Goal: Task Accomplishment & Management: Use online tool/utility

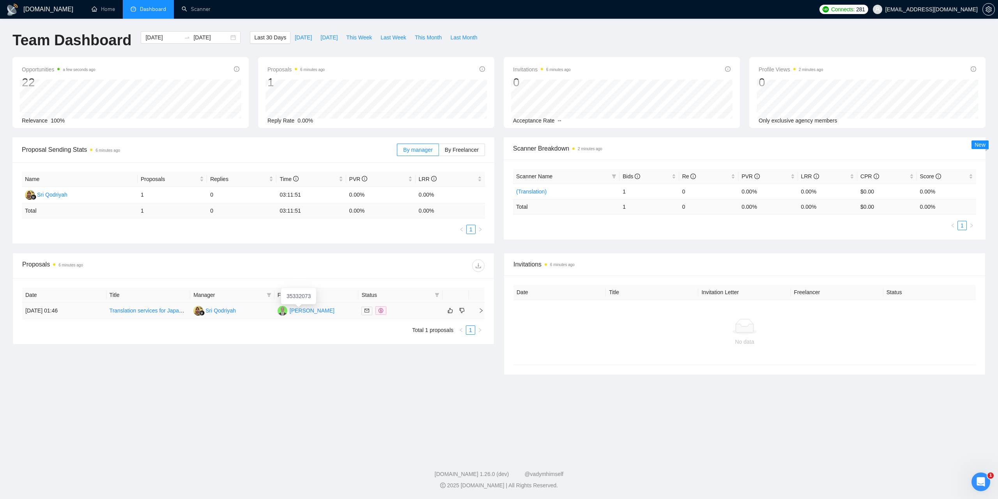
click at [301, 312] on div "[PERSON_NAME]" at bounding box center [312, 310] width 45 height 9
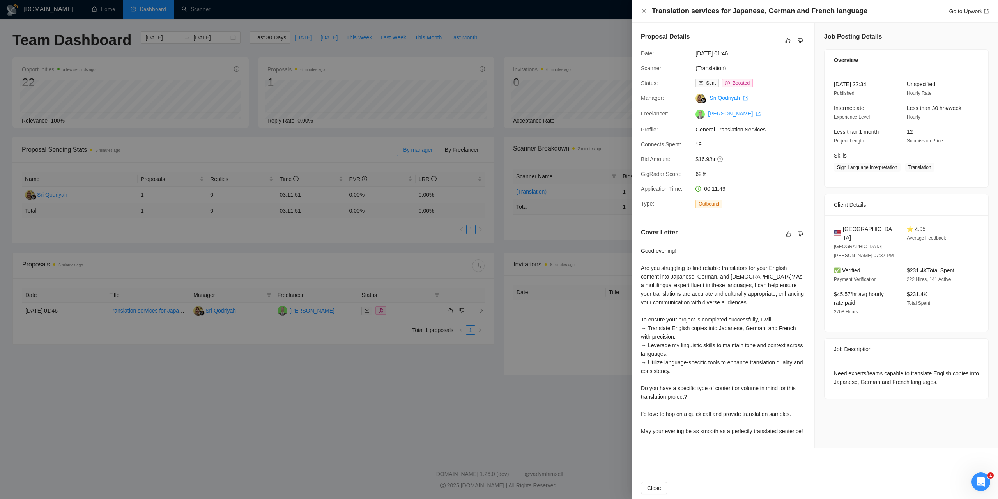
drag, startPoint x: 363, startPoint y: 372, endPoint x: 363, endPoint y: 365, distance: 7.0
click at [362, 372] on div at bounding box center [499, 249] width 998 height 499
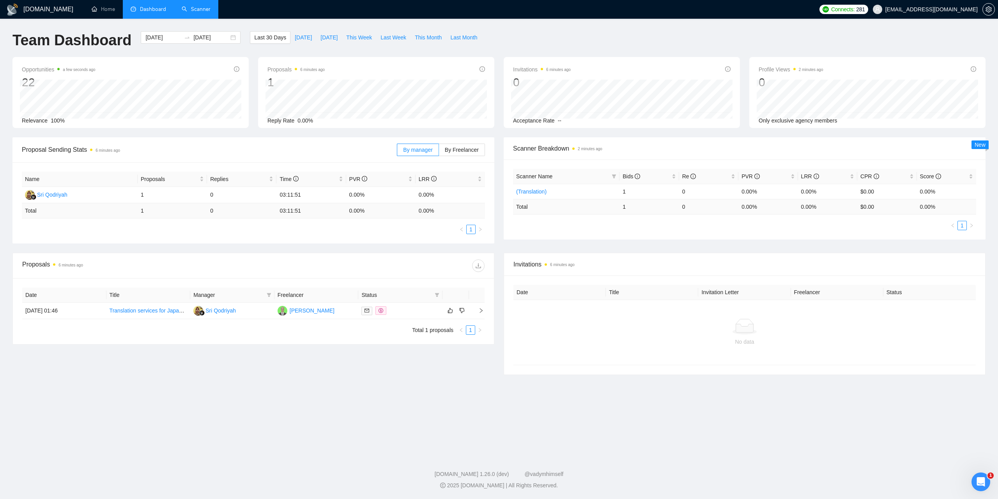
click at [209, 12] on link "Scanner" at bounding box center [196, 9] width 29 height 7
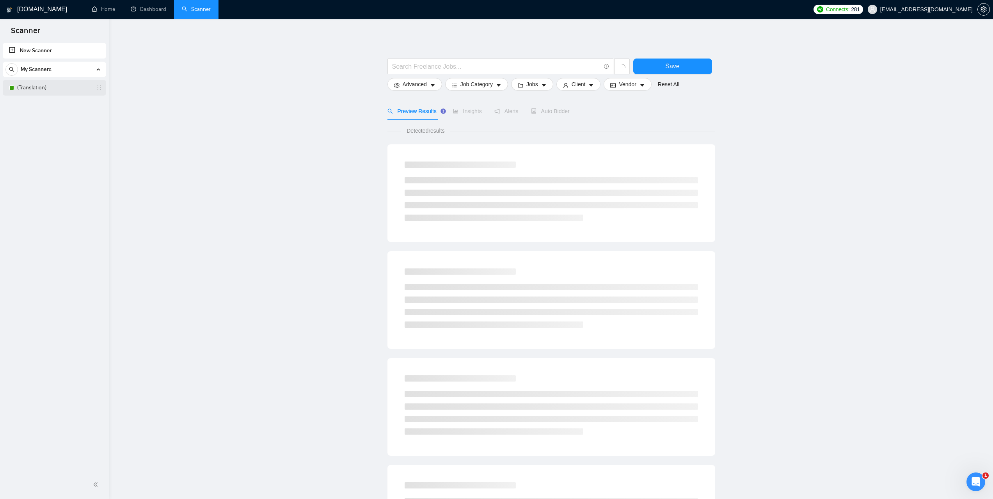
click at [26, 93] on link "(Translation)" at bounding box center [54, 88] width 74 height 16
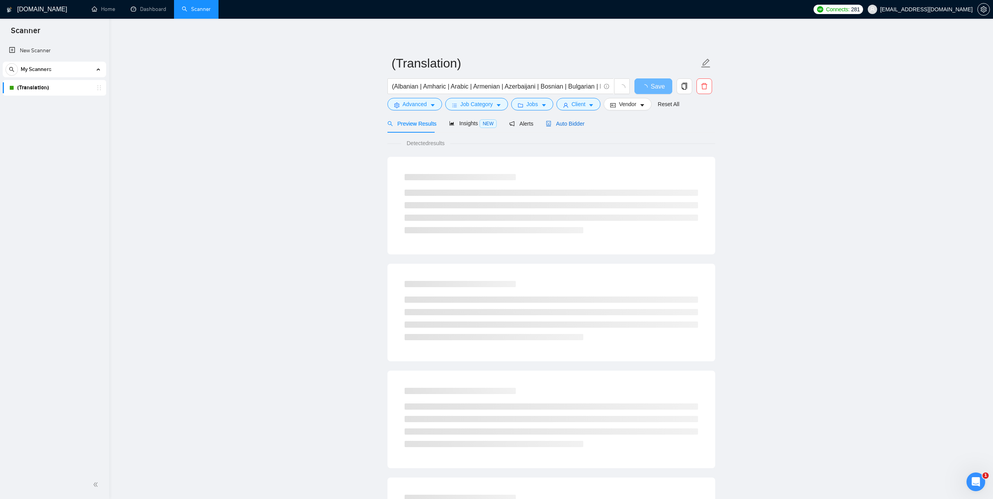
click at [566, 121] on span "Auto Bidder" at bounding box center [565, 124] width 39 height 6
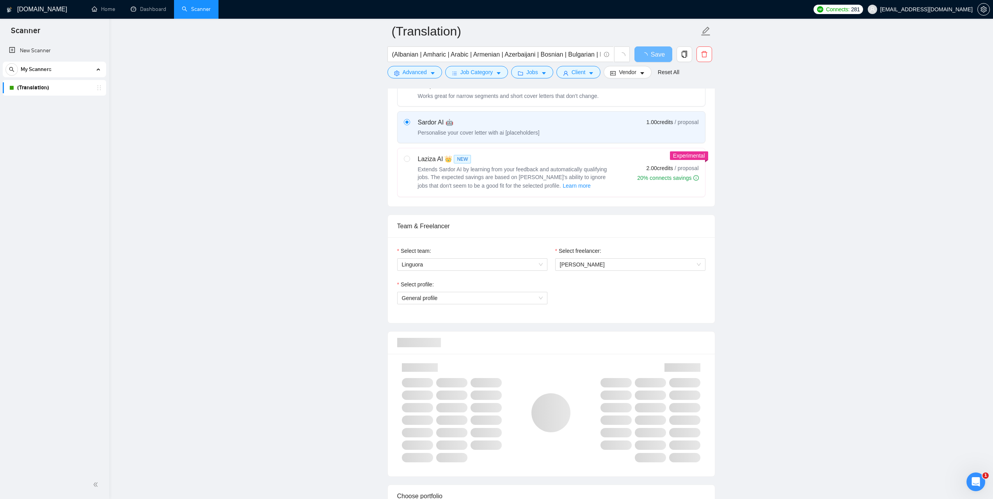
scroll to position [273, 0]
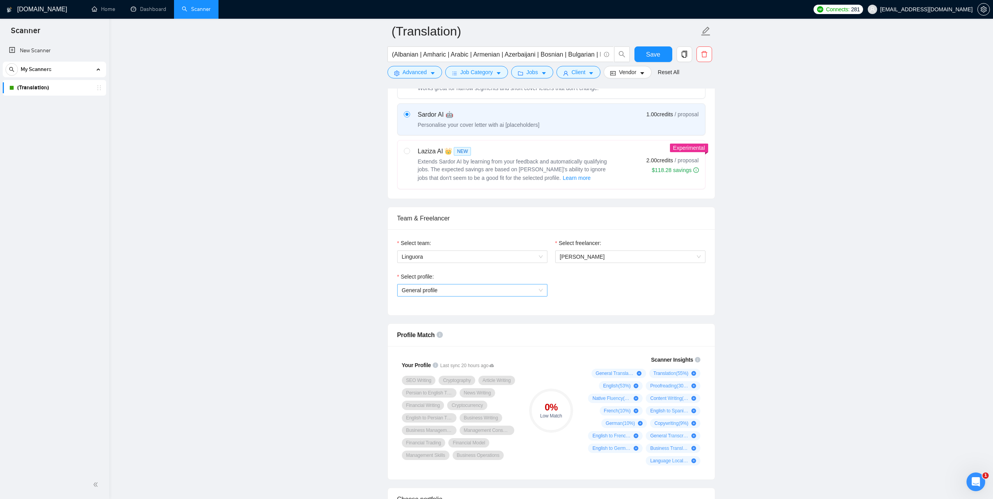
click at [520, 291] on span "General profile" at bounding box center [472, 290] width 141 height 12
click at [447, 316] on span "General Translation Services" at bounding box center [436, 317] width 70 height 6
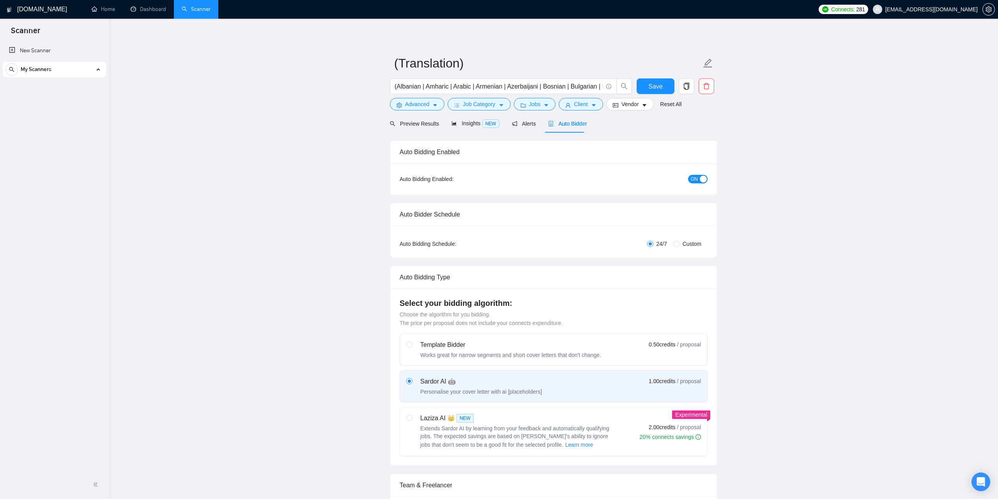
checkbox input "true"
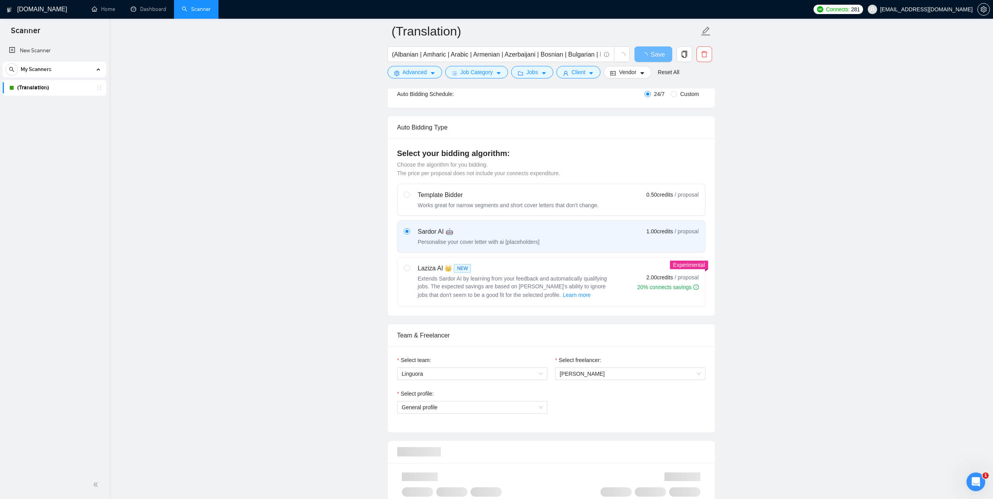
scroll to position [273, 0]
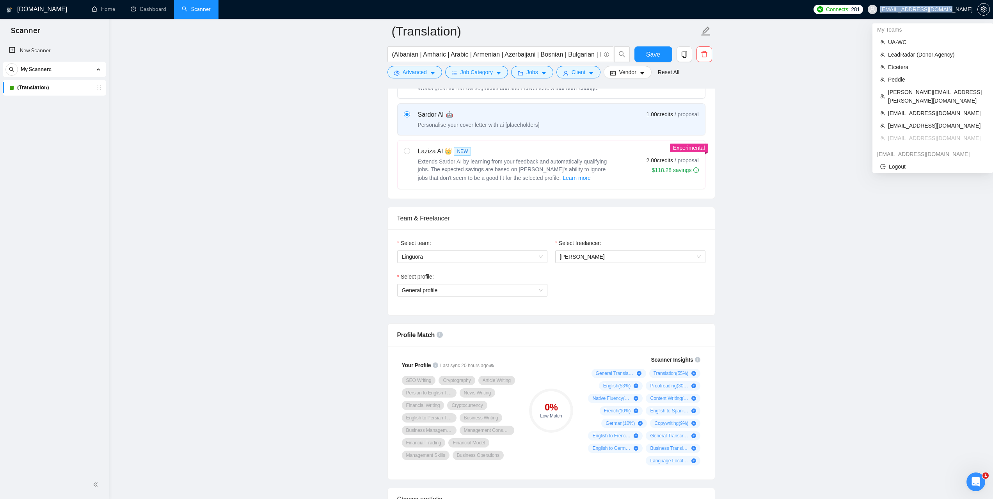
drag, startPoint x: 910, startPoint y: 10, endPoint x: 972, endPoint y: 8, distance: 62.5
click at [972, 8] on span "[EMAIL_ADDRESS][DOMAIN_NAME]" at bounding box center [920, 9] width 114 height 25
copy span "[EMAIL_ADDRESS][DOMAIN_NAME]"
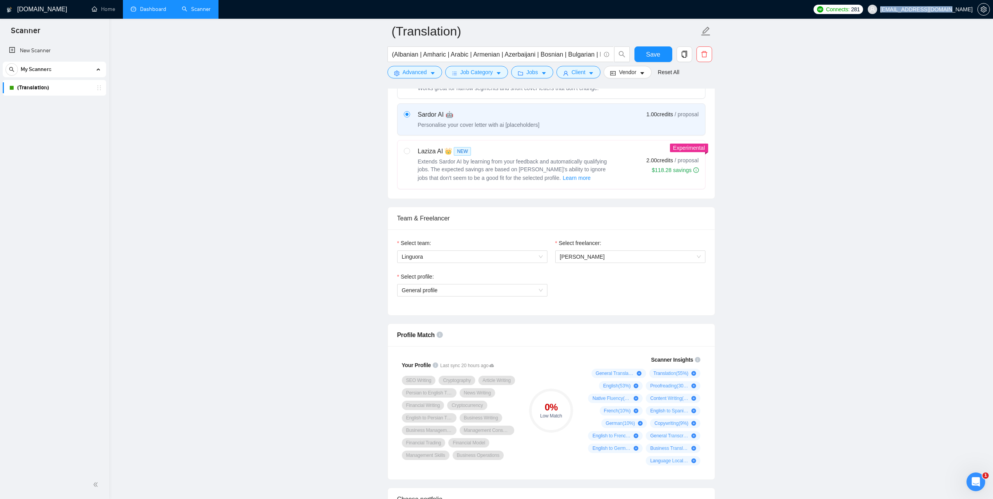
click at [160, 6] on link "Dashboard" at bounding box center [148, 9] width 35 height 7
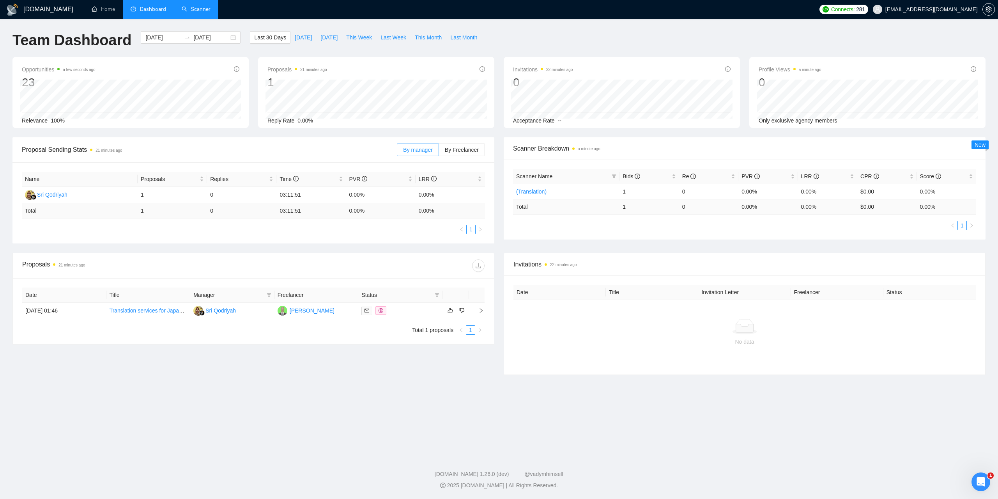
click at [208, 7] on link "Scanner" at bounding box center [196, 9] width 29 height 7
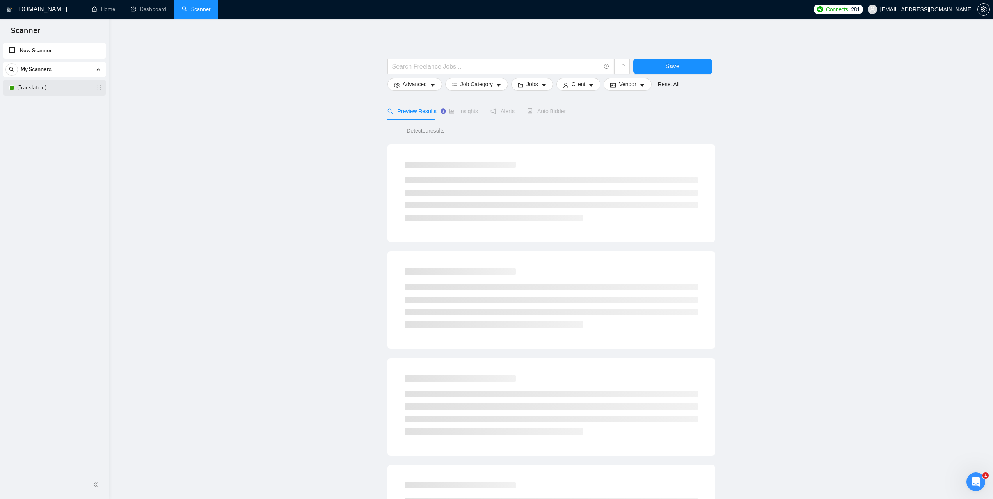
click at [35, 90] on link "(Translation)" at bounding box center [54, 88] width 74 height 16
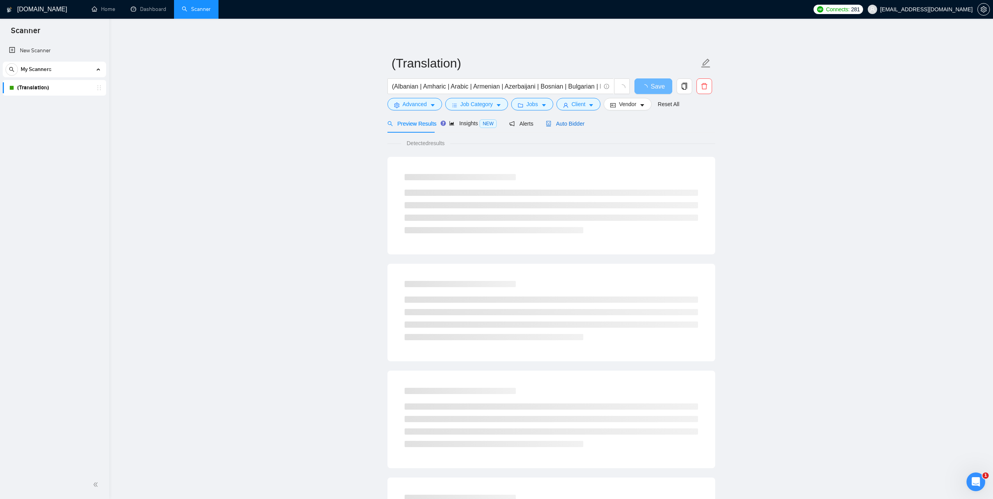
click at [571, 125] on span "Auto Bidder" at bounding box center [565, 124] width 39 height 6
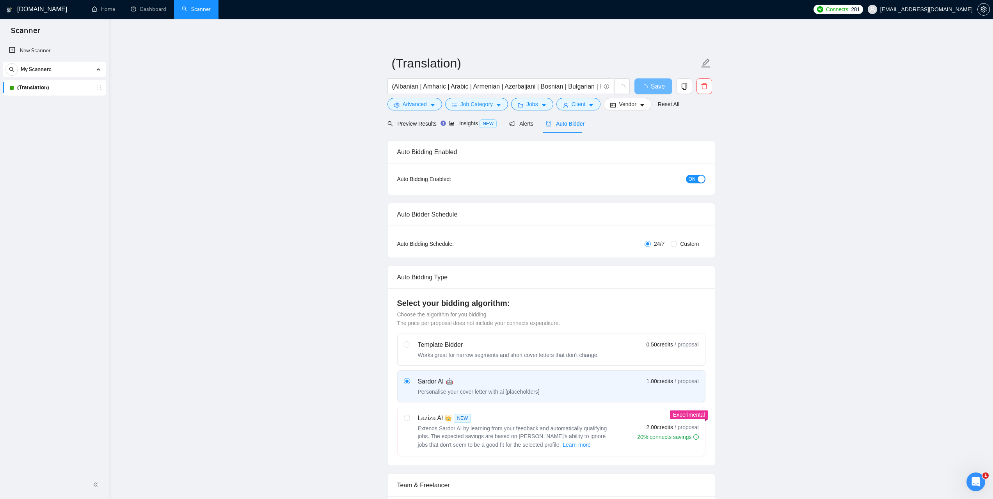
checkbox input "true"
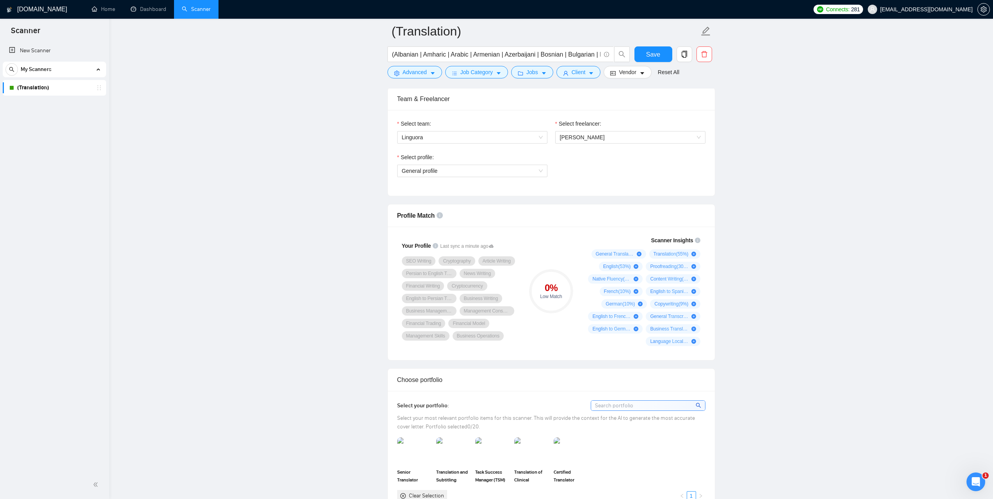
scroll to position [390, 0]
click at [148, 12] on link "Dashboard" at bounding box center [148, 9] width 35 height 7
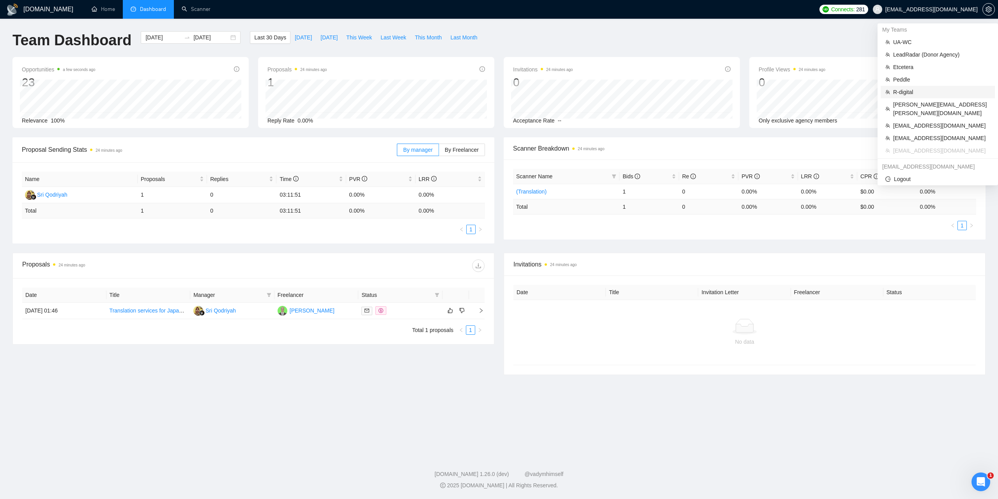
click at [902, 89] on span "R-digital" at bounding box center [942, 92] width 97 height 9
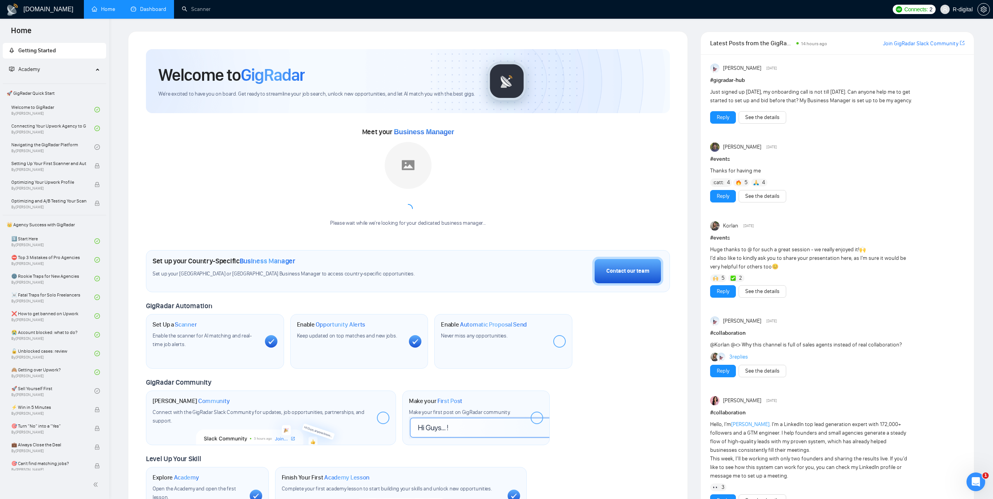
click at [149, 6] on link "Dashboard" at bounding box center [148, 9] width 35 height 7
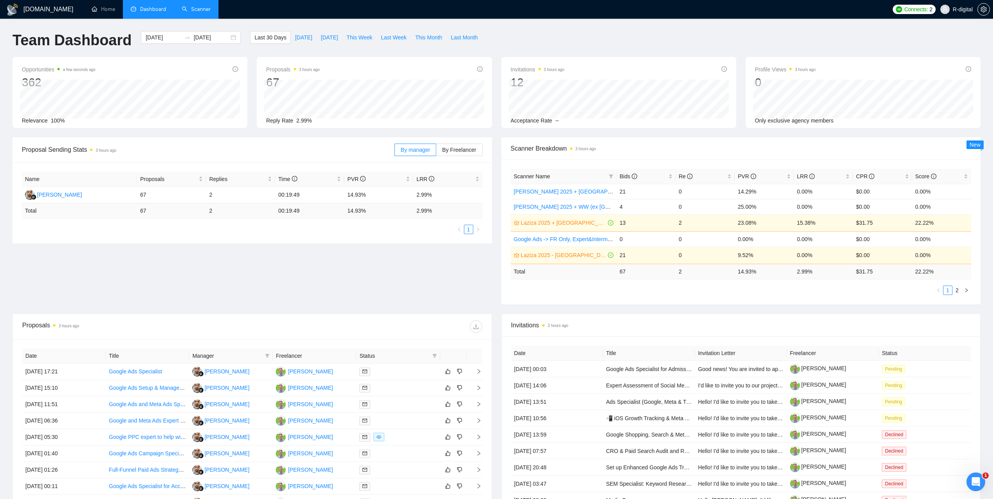
click at [210, 11] on link "Scanner" at bounding box center [196, 9] width 29 height 7
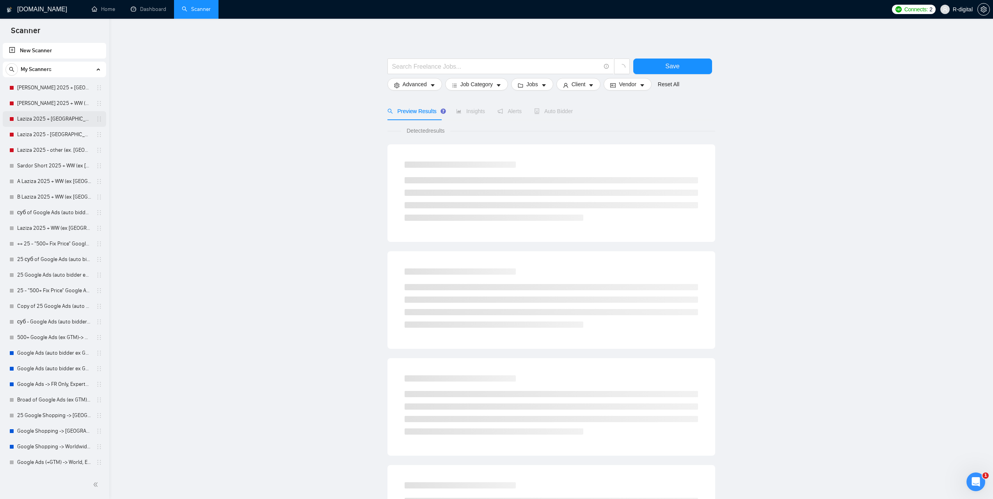
click at [64, 121] on link "Laziza 2025 + [GEOGRAPHIC_DATA], [GEOGRAPHIC_DATA], [GEOGRAPHIC_DATA]" at bounding box center [54, 119] width 74 height 16
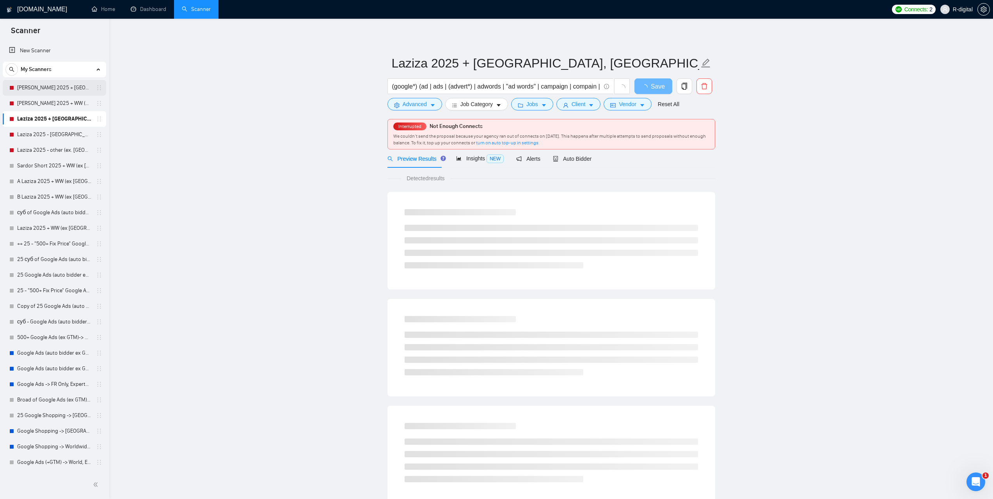
click at [57, 90] on link "[PERSON_NAME] 2025 + [GEOGRAPHIC_DATA], [GEOGRAPHIC_DATA], [GEOGRAPHIC_DATA]" at bounding box center [54, 88] width 74 height 16
click at [50, 118] on link "Laziza 2025 + USA, CA, AU" at bounding box center [54, 119] width 74 height 16
click at [153, 10] on link "Dashboard" at bounding box center [148, 9] width 35 height 7
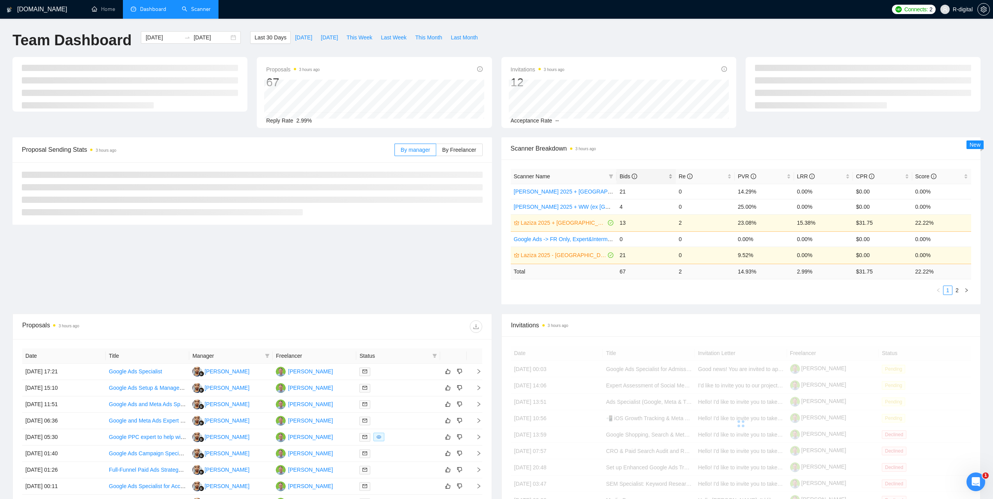
click at [624, 177] on span "Bids" at bounding box center [628, 176] width 18 height 6
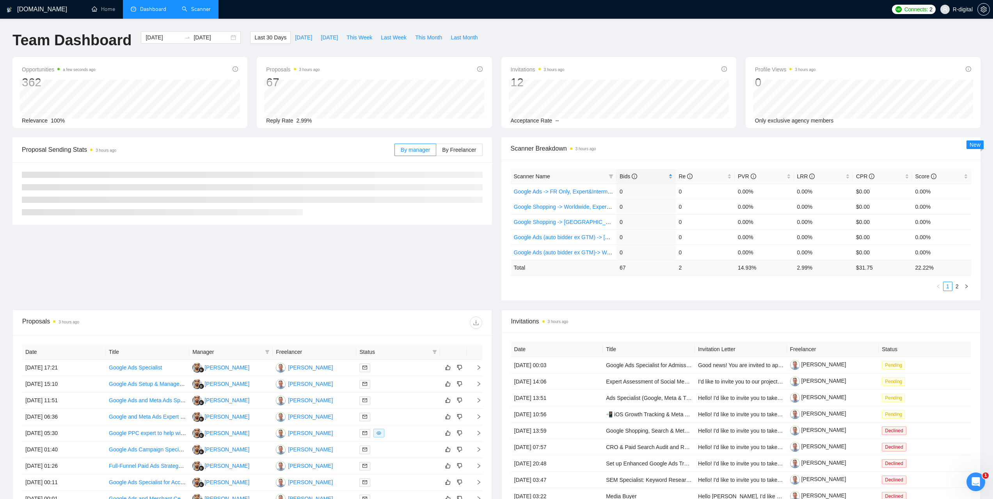
click at [625, 177] on span "Bids" at bounding box center [628, 176] width 18 height 6
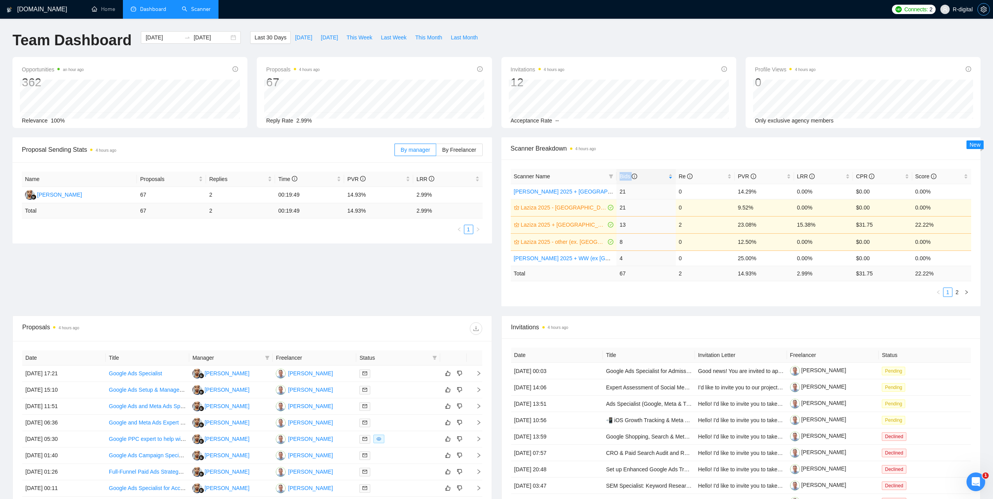
click at [988, 9] on span "setting" at bounding box center [983, 9] width 12 height 6
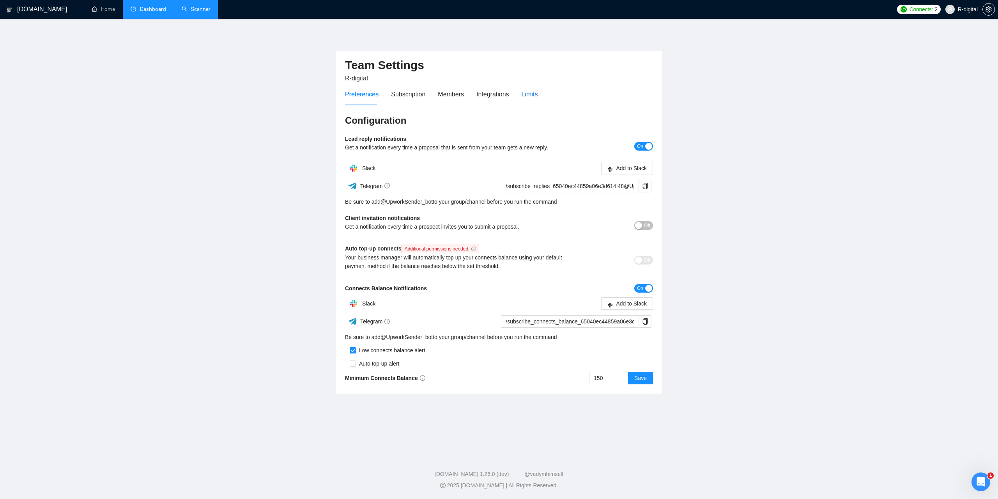
click at [536, 94] on div "Limits" at bounding box center [530, 94] width 16 height 10
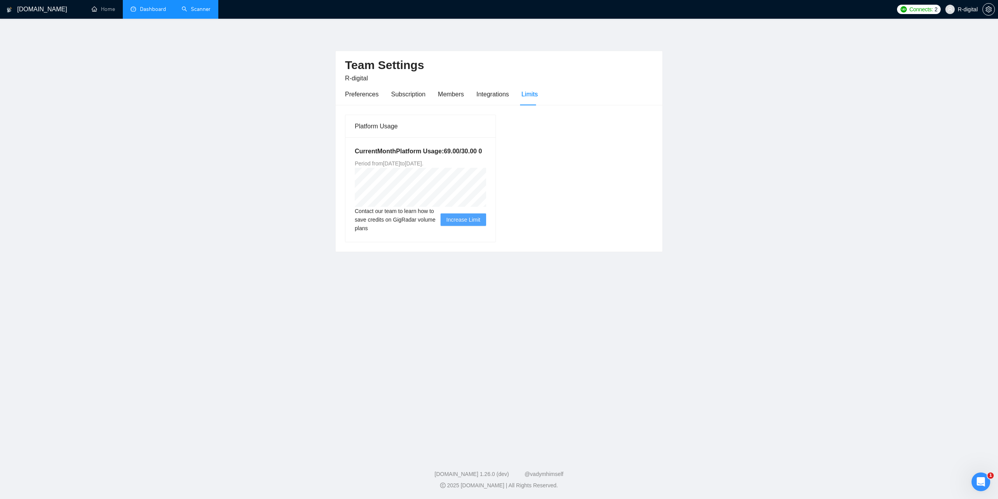
click at [156, 12] on link "Dashboard" at bounding box center [148, 9] width 35 height 7
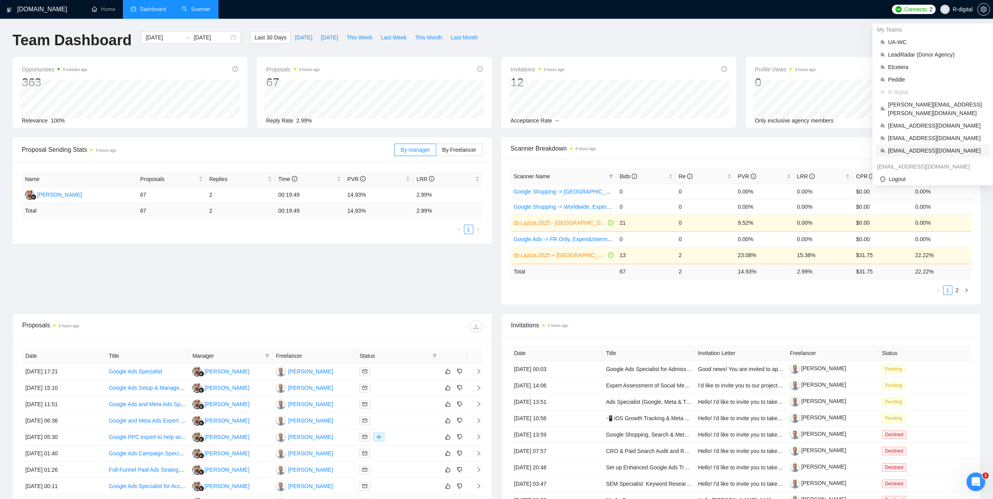
click at [909, 146] on span "[EMAIL_ADDRESS][DOMAIN_NAME]" at bounding box center [936, 150] width 97 height 9
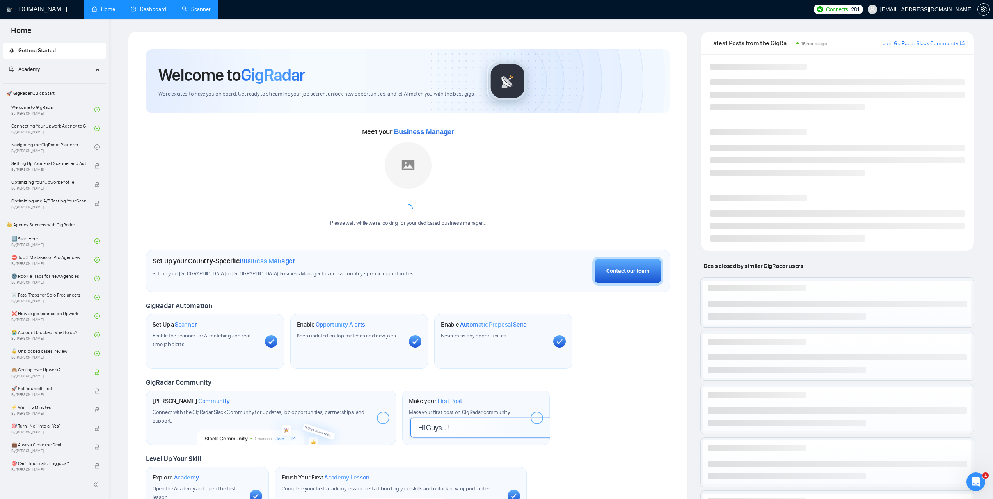
click at [153, 6] on link "Dashboard" at bounding box center [148, 9] width 35 height 7
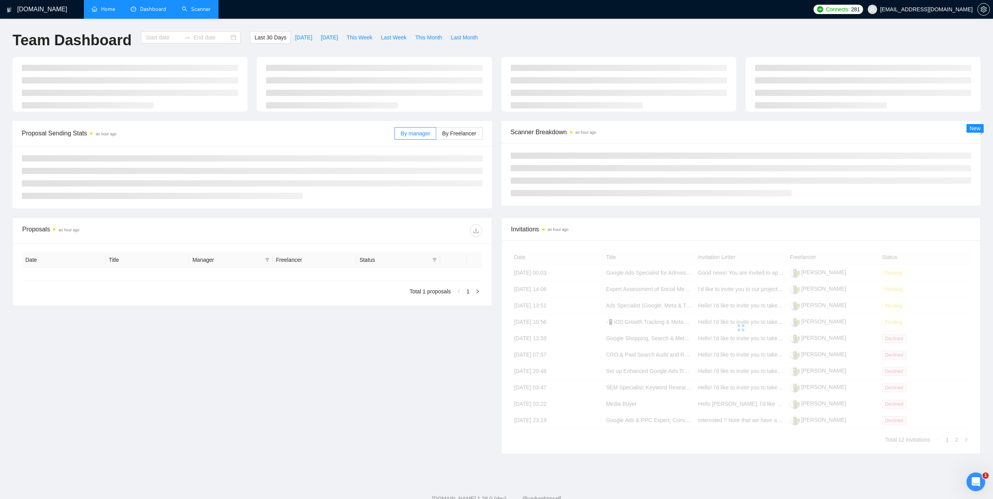
type input "[DATE]"
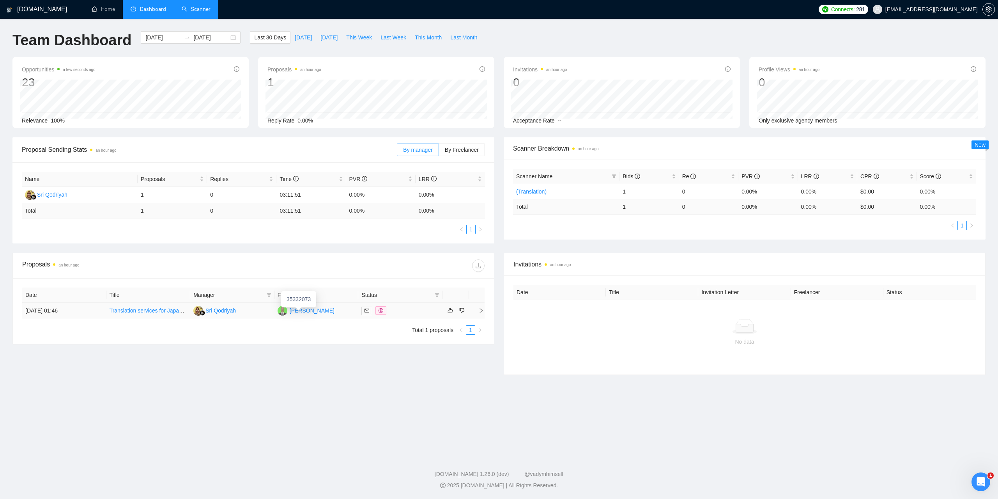
click at [303, 312] on div "[PERSON_NAME]" at bounding box center [312, 310] width 45 height 9
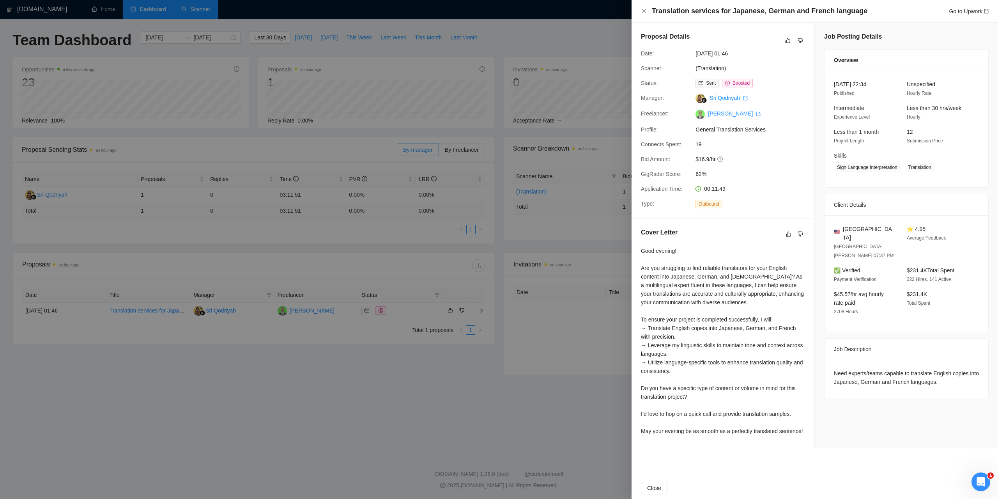
click at [581, 32] on div at bounding box center [499, 249] width 998 height 499
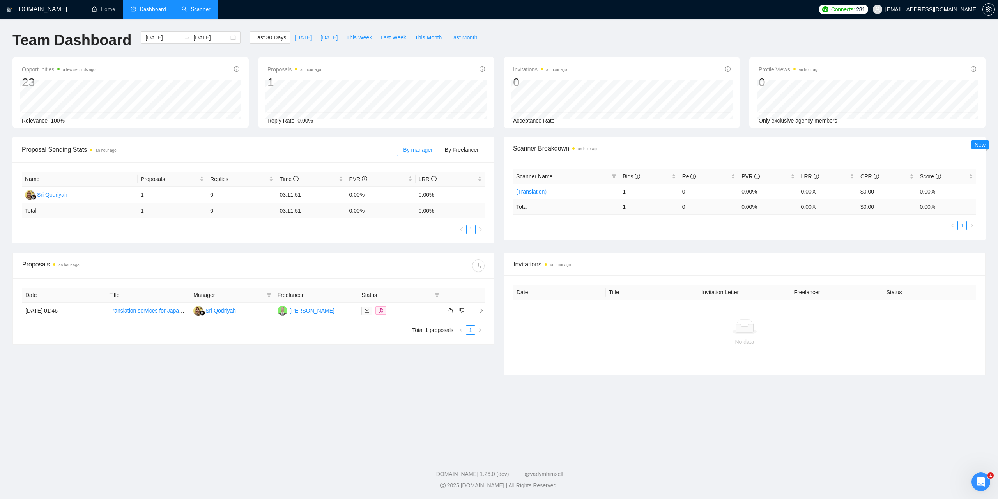
click at [182, 9] on link "Scanner" at bounding box center [196, 9] width 29 height 7
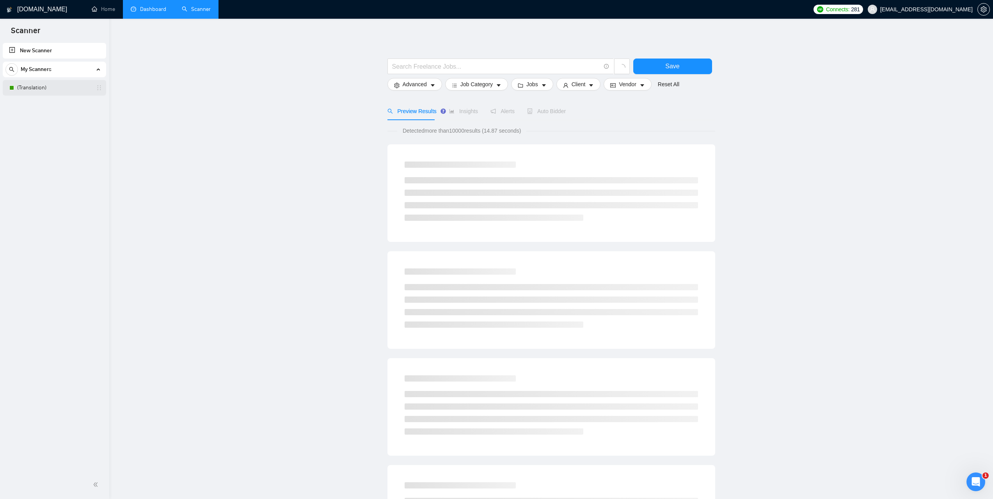
click at [55, 88] on link "(Translation)" at bounding box center [54, 88] width 74 height 16
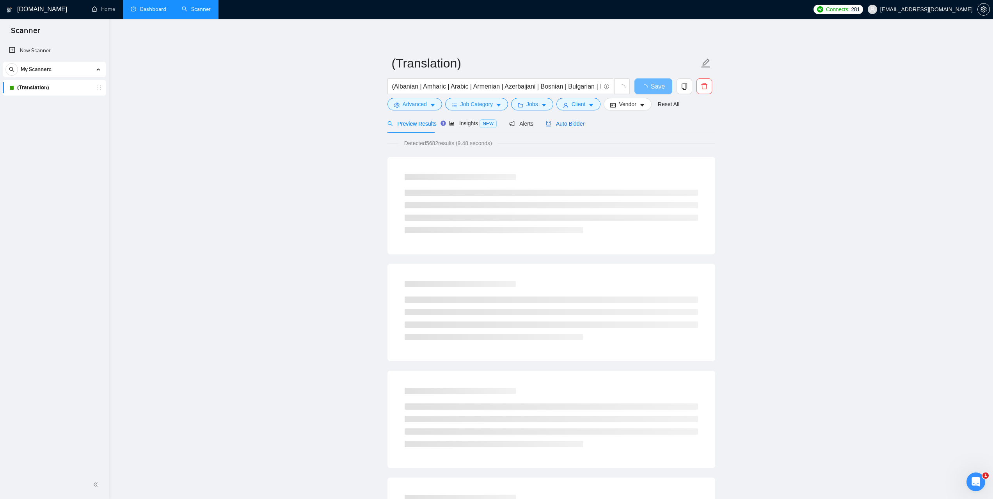
click at [570, 126] on span "Auto Bidder" at bounding box center [565, 124] width 39 height 6
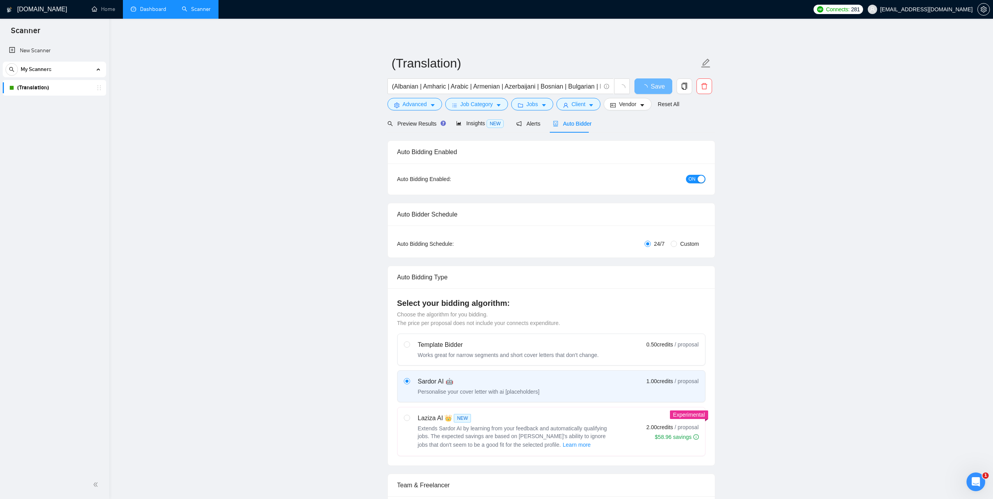
checkbox input "true"
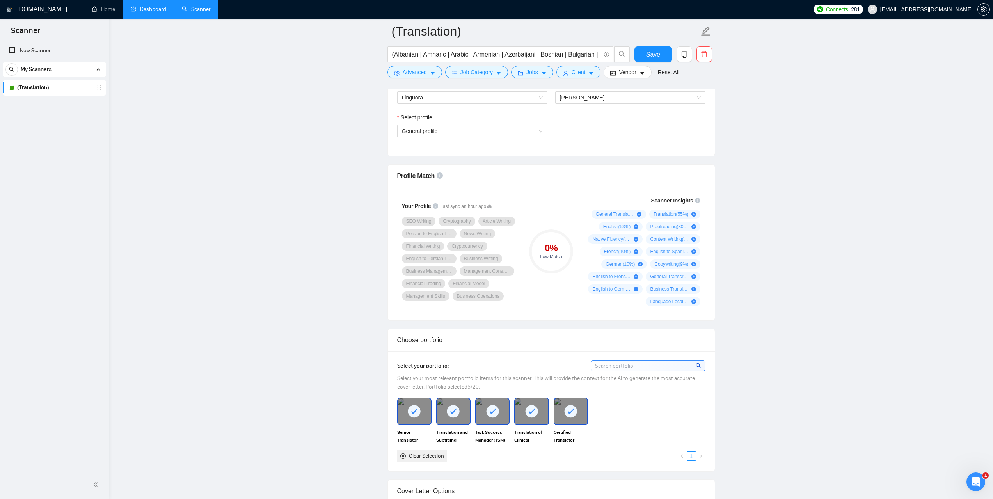
scroll to position [429, 0]
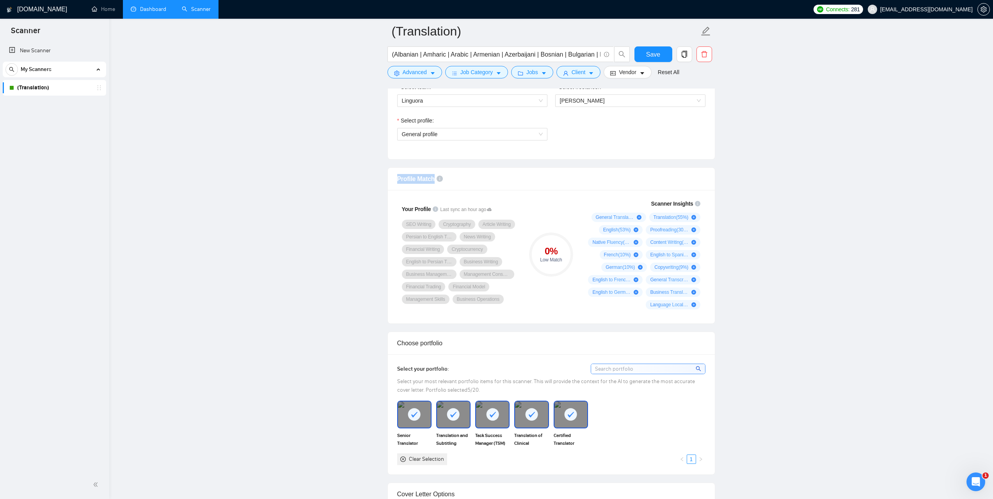
drag, startPoint x: 395, startPoint y: 177, endPoint x: 432, endPoint y: 183, distance: 37.0
click at [432, 183] on div "Profile Match" at bounding box center [551, 179] width 327 height 23
copy span "Profile Match"
click at [545, 183] on div "Profile Match" at bounding box center [551, 179] width 308 height 22
click at [162, 11] on link "Dashboard" at bounding box center [148, 9] width 35 height 7
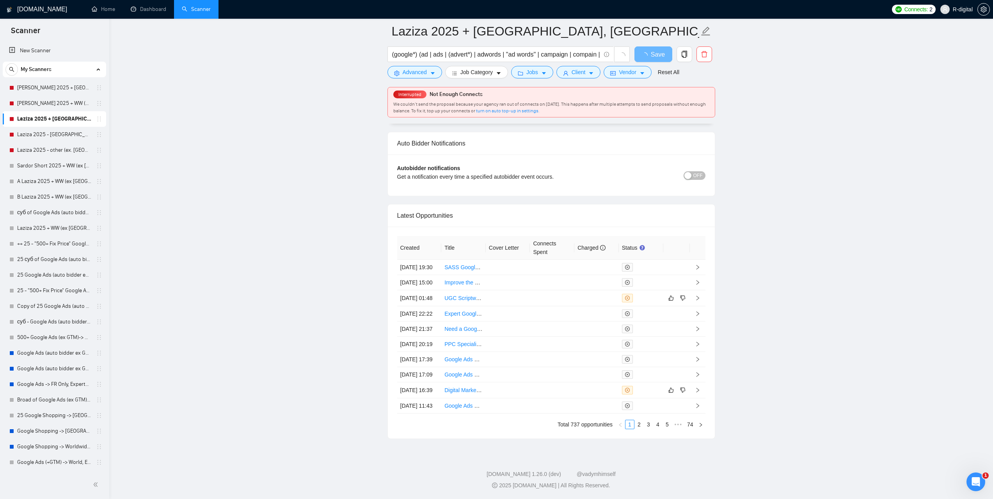
scroll to position [1963, 0]
click at [640, 423] on link "2" at bounding box center [639, 424] width 9 height 9
click at [647, 424] on link "3" at bounding box center [648, 424] width 9 height 9
click at [657, 427] on link "4" at bounding box center [657, 424] width 9 height 9
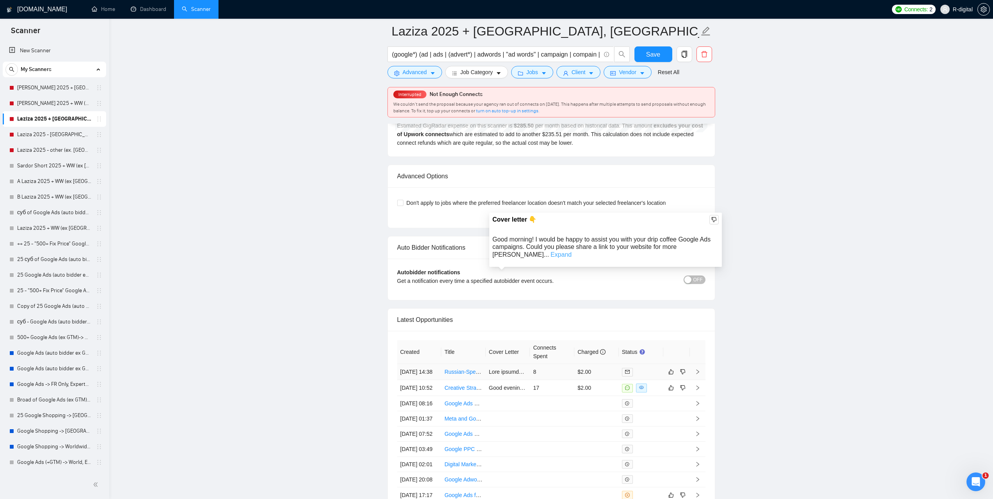
click at [571, 251] on link "Expand" at bounding box center [560, 254] width 21 height 7
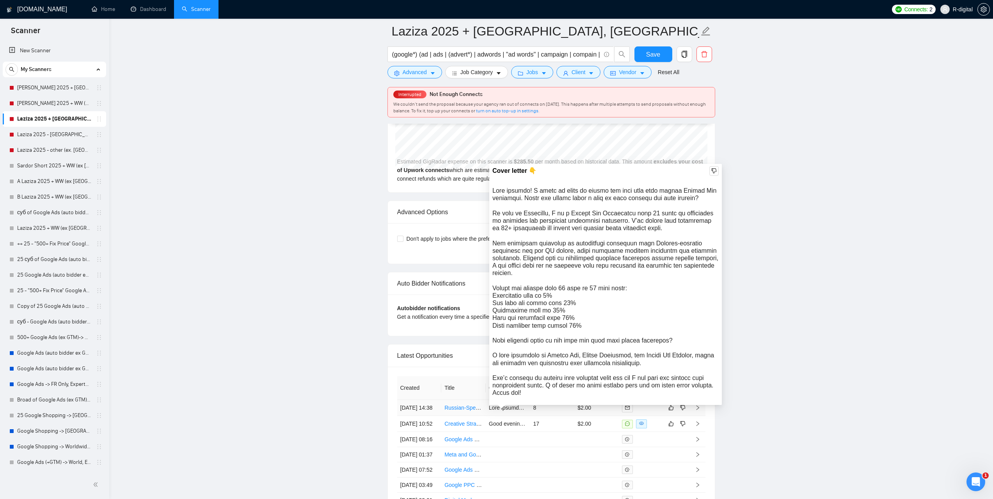
scroll to position [1846, 0]
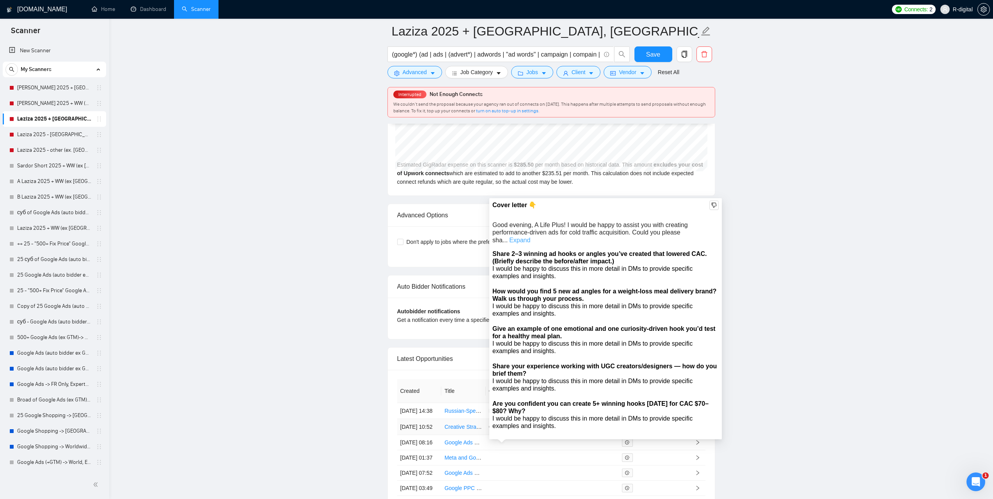
click at [530, 237] on link "Expand" at bounding box center [519, 240] width 21 height 7
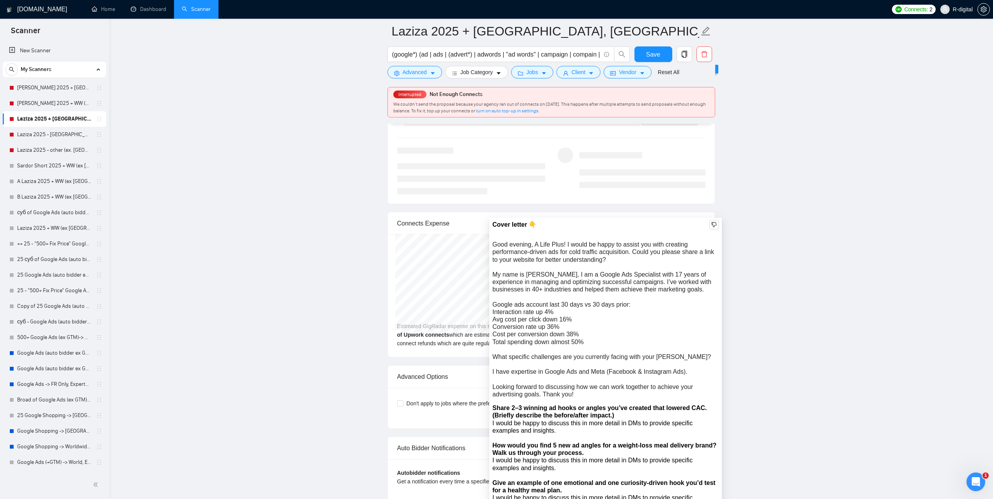
scroll to position [1683, 0]
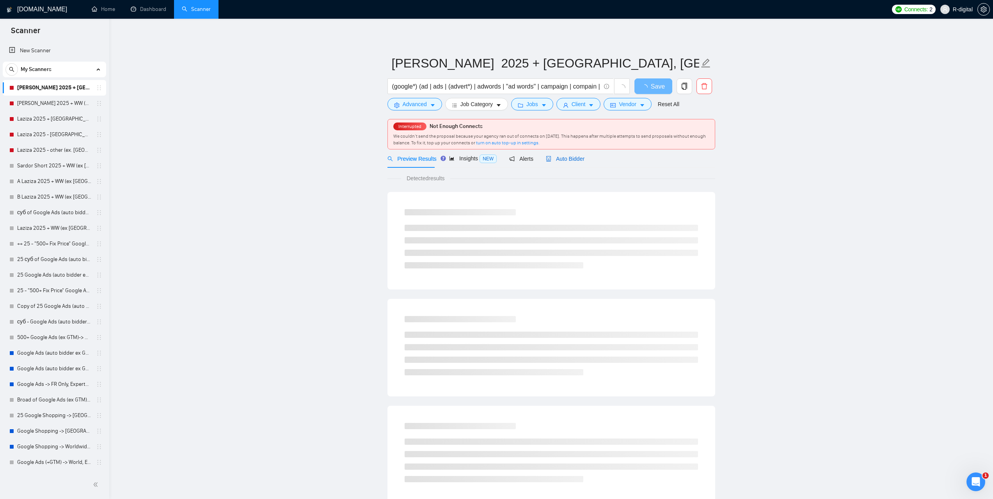
click at [575, 159] on span "Auto Bidder" at bounding box center [565, 159] width 39 height 6
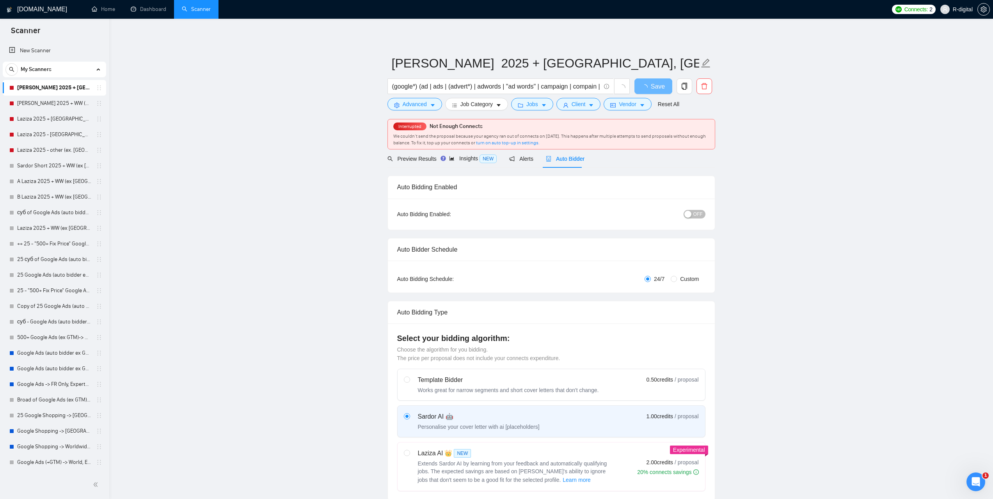
radio input "false"
radio input "true"
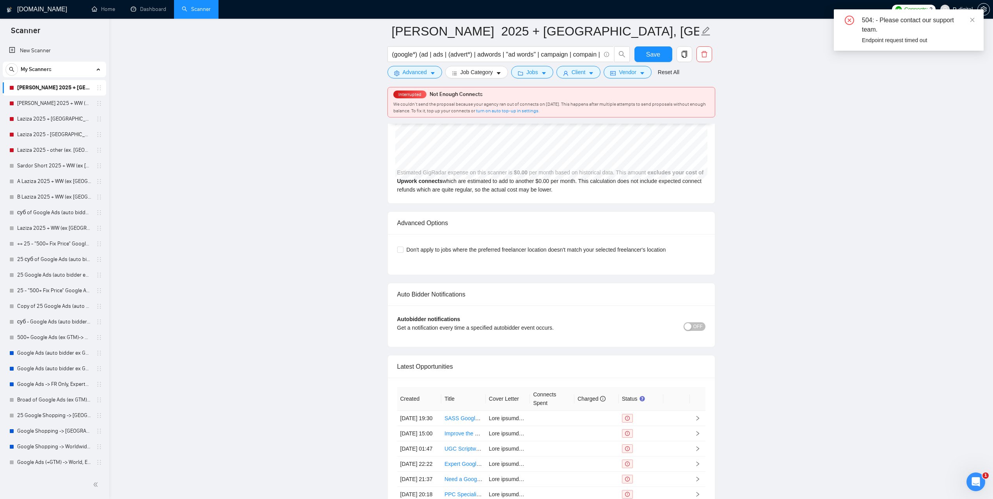
scroll to position [2106, 0]
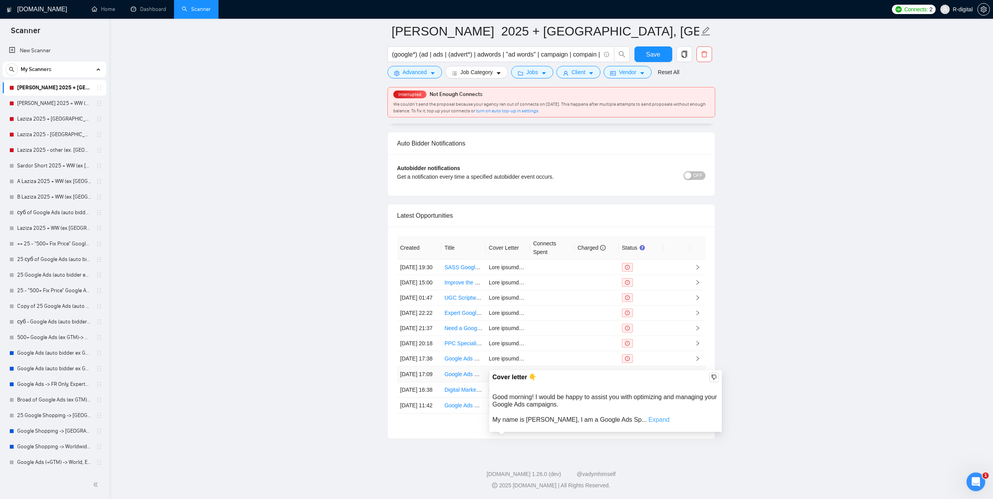
click at [648, 416] on link "Expand" at bounding box center [658, 419] width 21 height 7
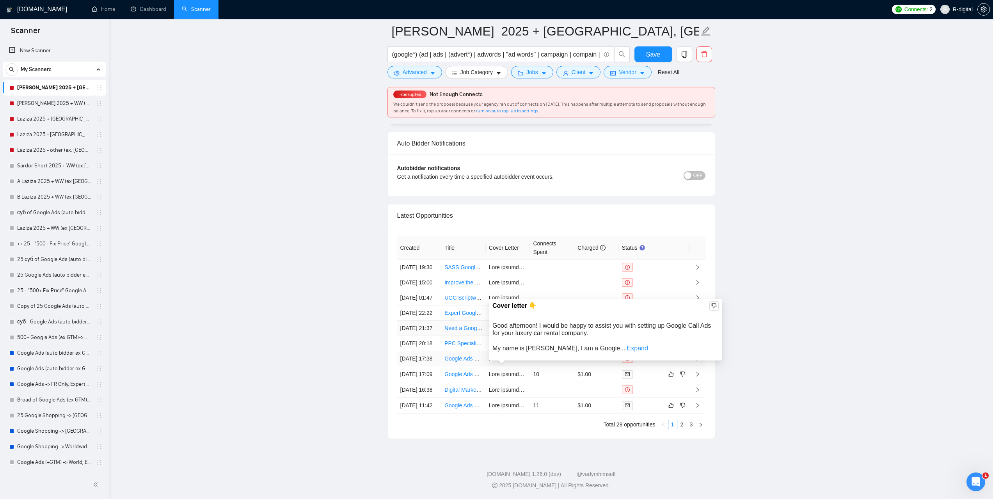
scroll to position [2107, 0]
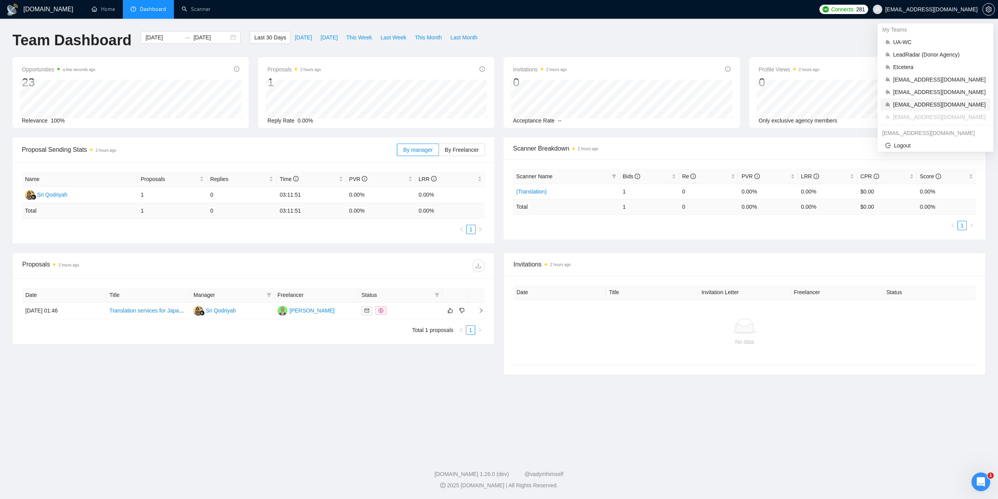
click at [918, 105] on span "[EMAIL_ADDRESS][DOMAIN_NAME]" at bounding box center [940, 104] width 92 height 9
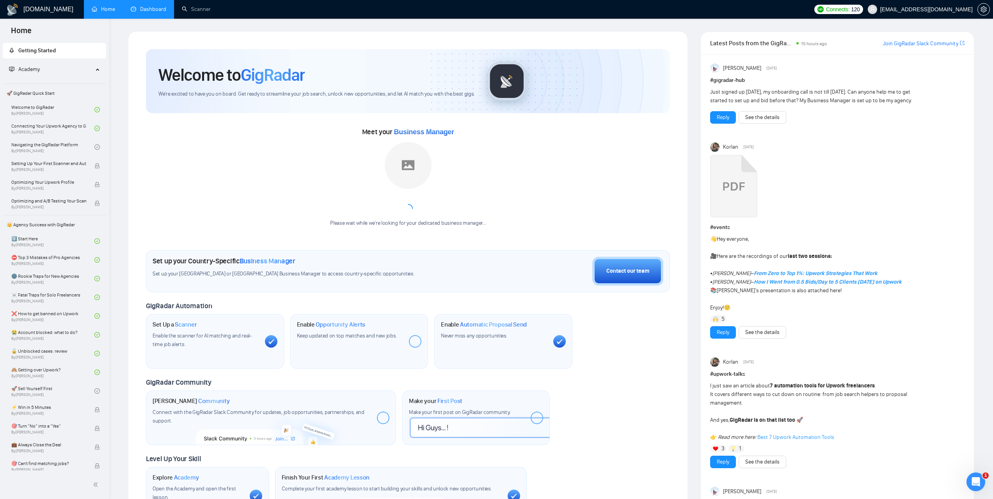
click at [166, 6] on link "Dashboard" at bounding box center [148, 9] width 35 height 7
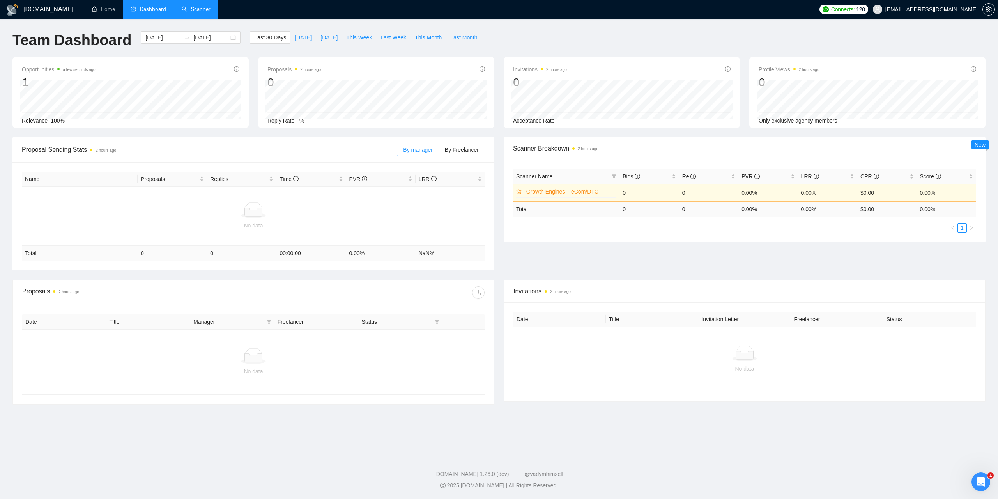
click at [209, 8] on link "Scanner" at bounding box center [196, 9] width 29 height 7
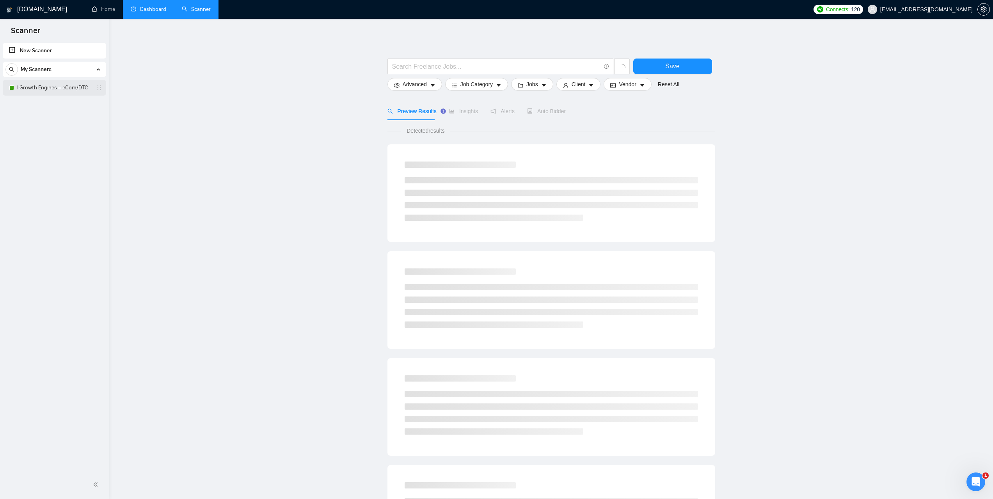
click at [44, 89] on link "I Growth Engines – eCom/DTC" at bounding box center [54, 88] width 74 height 16
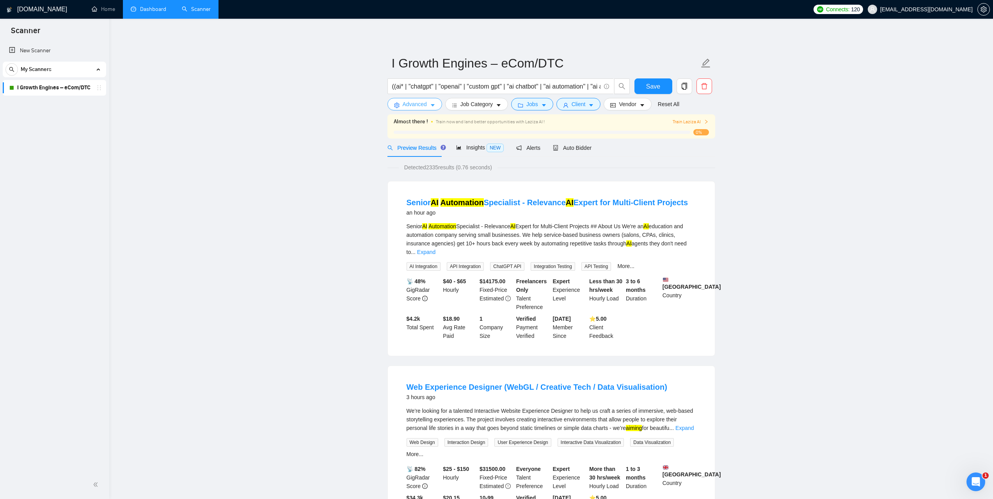
click at [430, 103] on icon "caret-down" at bounding box center [432, 105] width 5 height 5
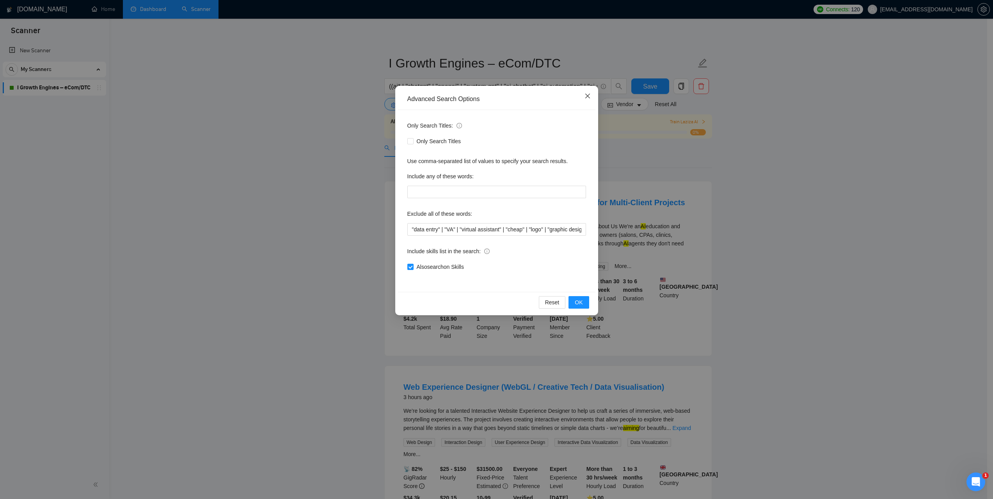
click at [588, 96] on icon "close" at bounding box center [587, 96] width 5 height 5
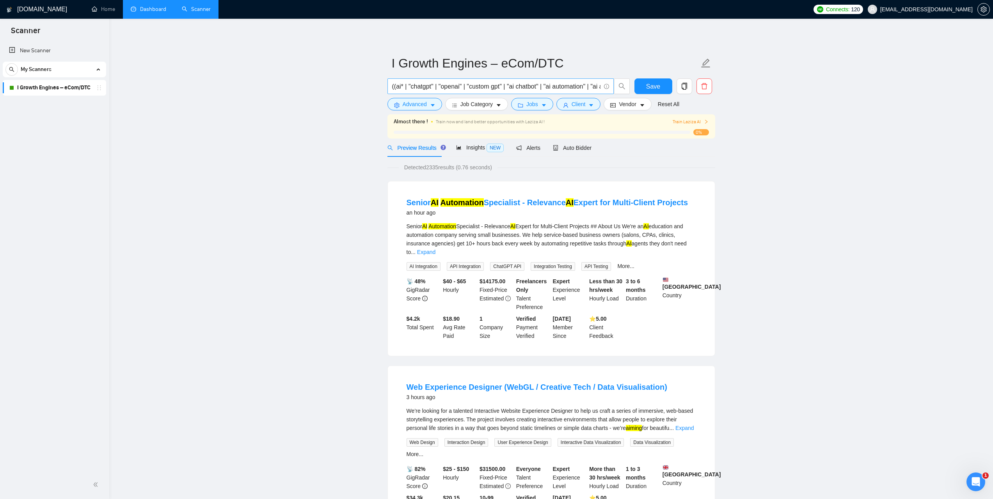
click at [449, 88] on input "((ai* | "chatgpt" | "openai" | "custom gpt" | "ai chatbot" | "ai automation" | …" at bounding box center [496, 87] width 208 height 10
click at [426, 101] on button "Advanced" at bounding box center [414, 104] width 55 height 12
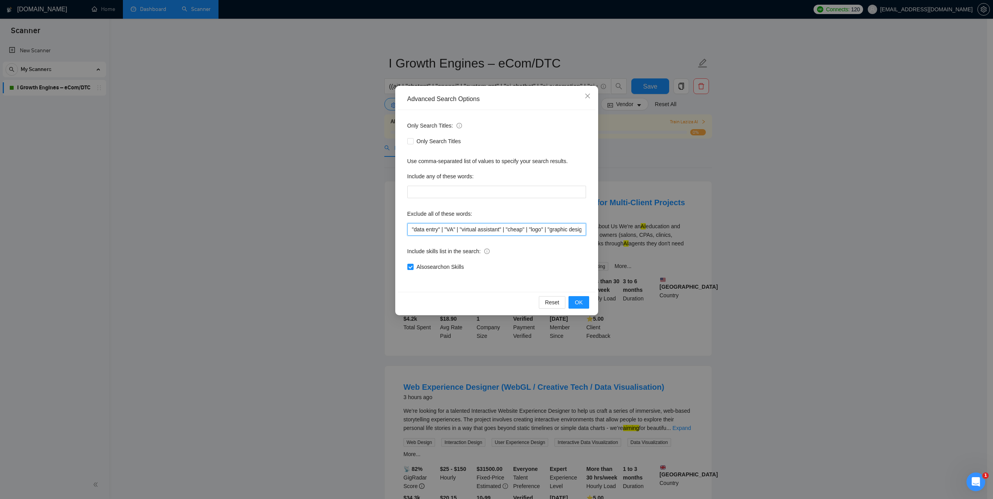
click at [495, 225] on input ""data entry" | "VA" | "virtual assistant" | "cheap" | "logo" | "graphic design"…" at bounding box center [496, 229] width 179 height 12
drag, startPoint x: 594, startPoint y: 98, endPoint x: 588, endPoint y: 90, distance: 9.4
click at [594, 98] on span "Close" at bounding box center [587, 96] width 21 height 21
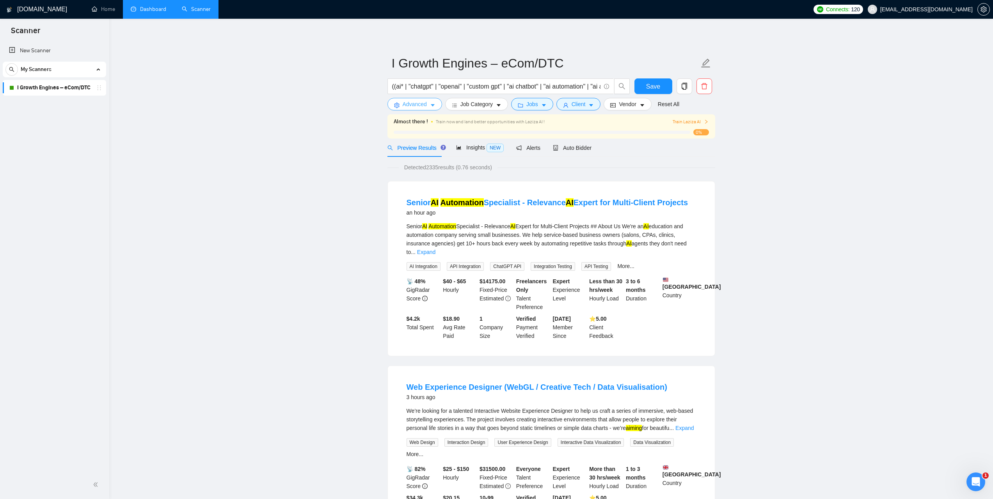
click at [423, 108] on span "Advanced" at bounding box center [415, 104] width 24 height 9
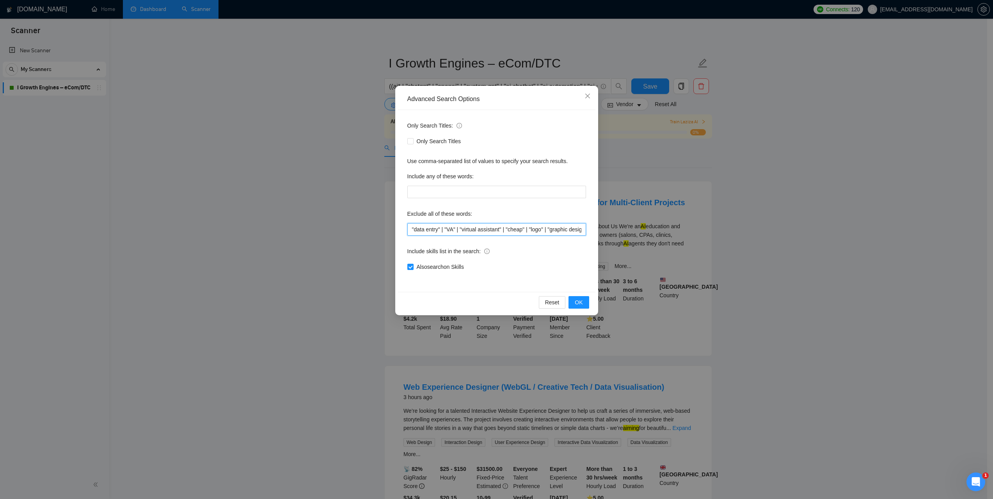
click at [492, 231] on input ""data entry" | "VA" | "virtual assistant" | "cheap" | "logo" | "graphic design"…" at bounding box center [496, 229] width 179 height 12
paste input ", "VA", "virtual assistant", "cheap", "logo", "graphic design", "wordpress blog…"
type input ""data entry", "VA", "virtual assistant", "cheap", "logo", "graphic design", "wo…"
click at [579, 300] on span "OK" at bounding box center [579, 302] width 8 height 9
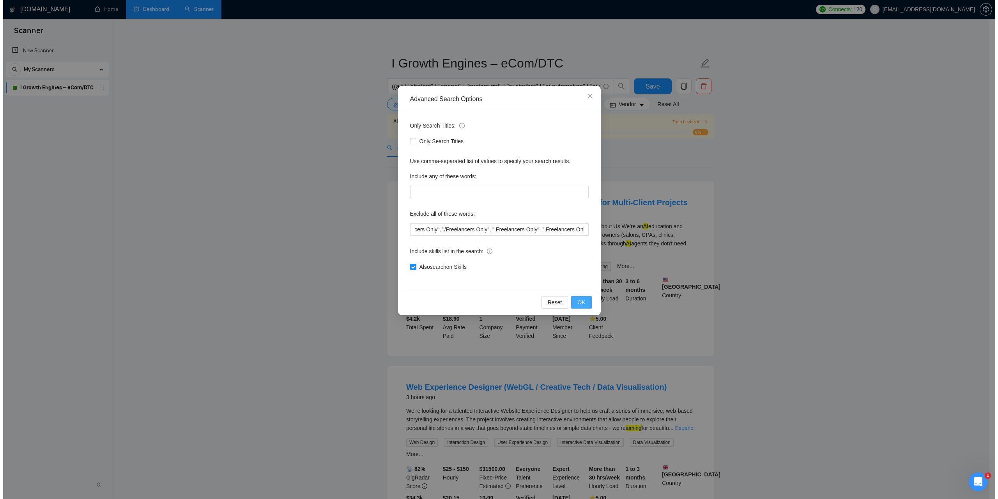
scroll to position [0, 0]
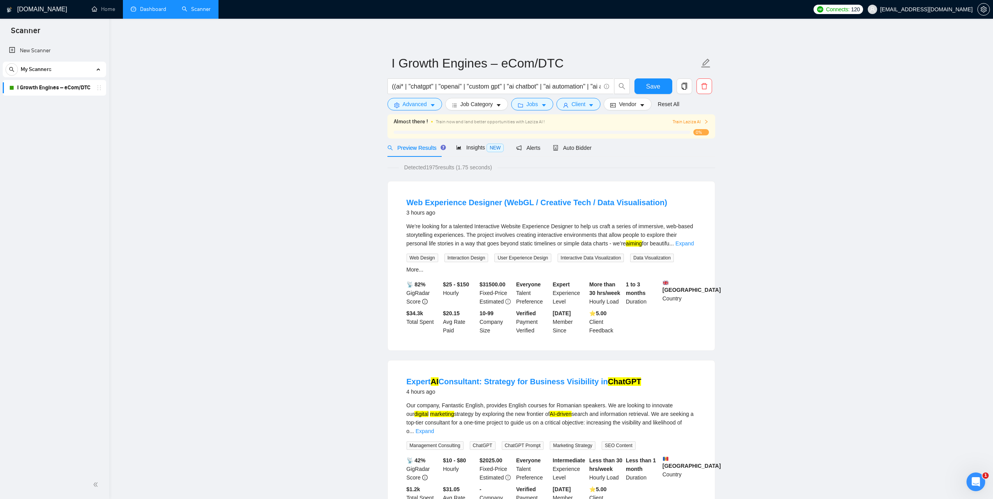
click at [149, 12] on link "Dashboard" at bounding box center [148, 9] width 35 height 7
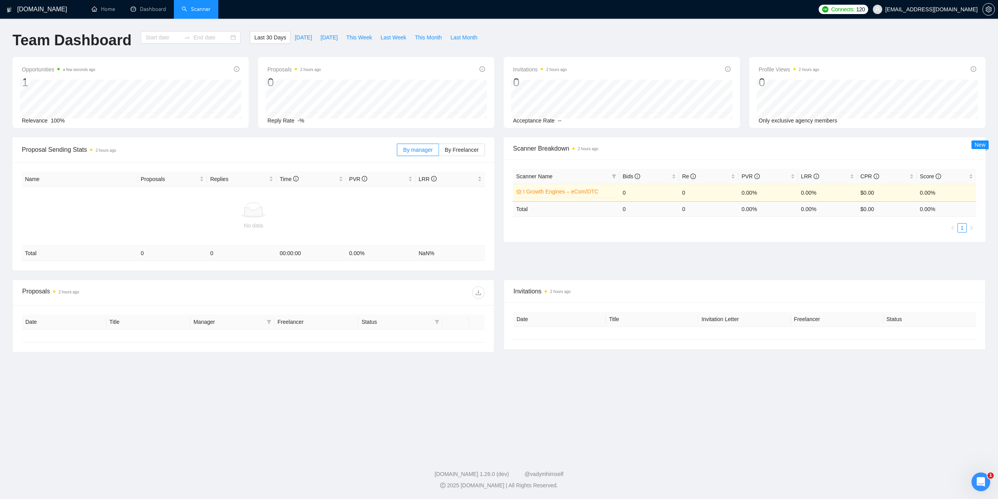
type input "[DATE]"
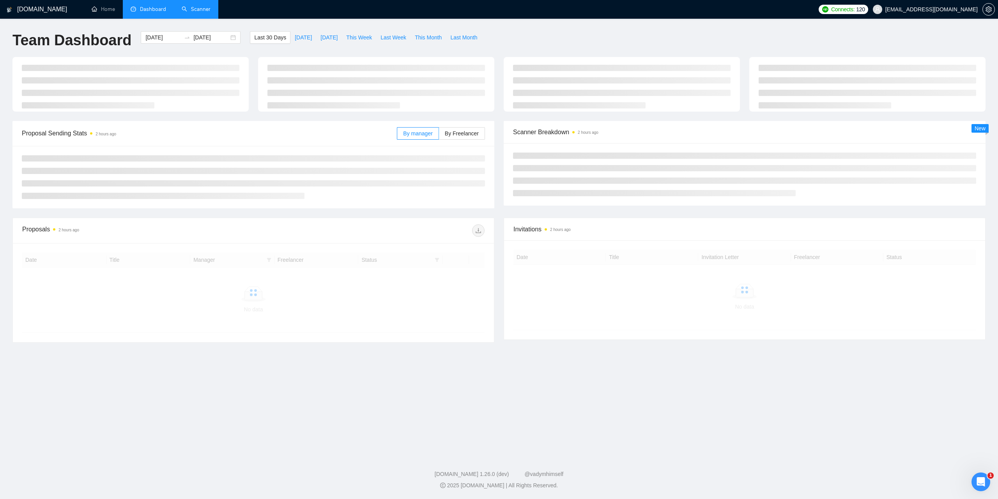
click at [186, 8] on link "Scanner" at bounding box center [196, 9] width 29 height 7
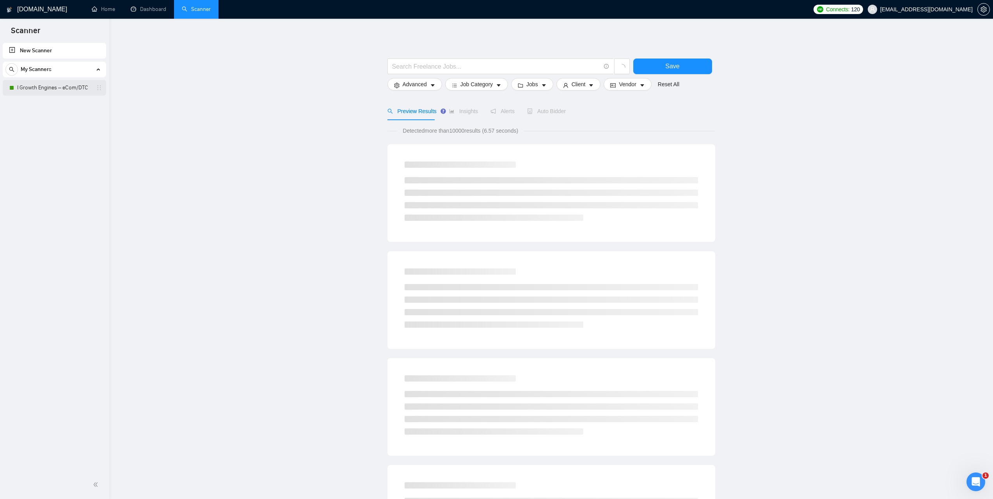
click at [44, 84] on link "I Growth Engines – eCom/DTC" at bounding box center [54, 88] width 74 height 16
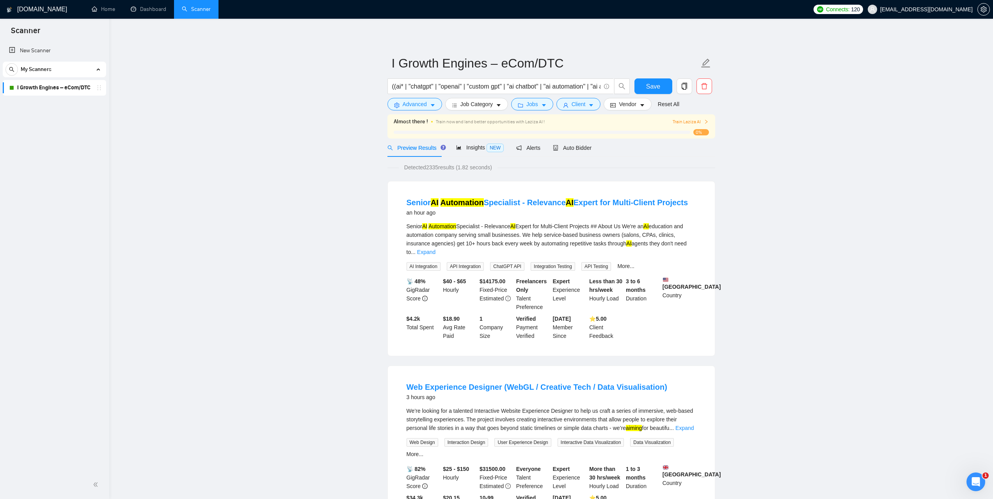
click at [435, 249] on link "Expand" at bounding box center [426, 252] width 18 height 6
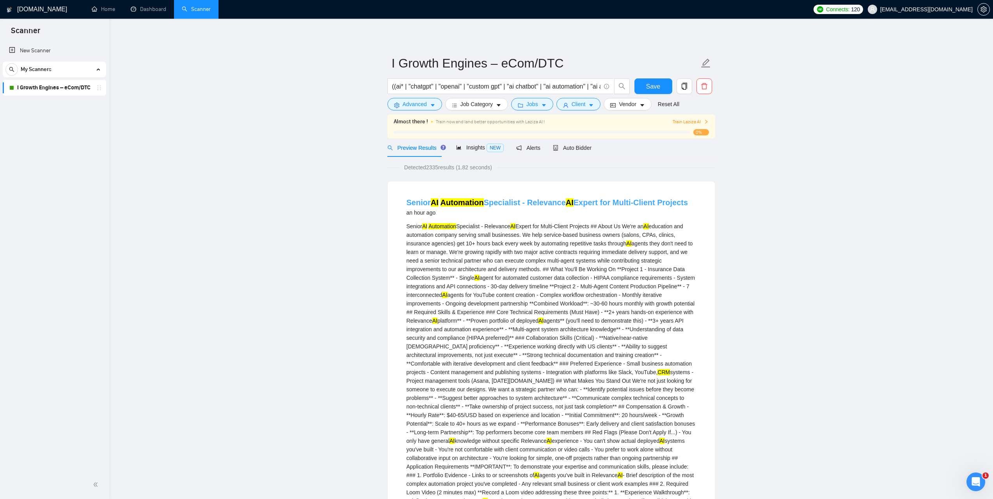
click at [523, 203] on link "Senior AI Automation Specialist - Relevance AI Expert for Multi-Client Projects" at bounding box center [547, 202] width 282 height 9
click at [141, 12] on link "Dashboard" at bounding box center [148, 9] width 35 height 7
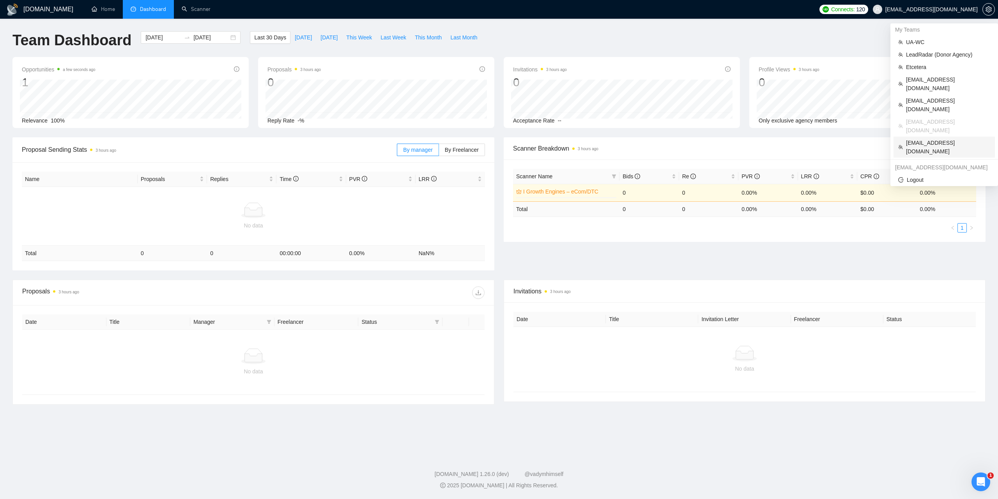
click at [928, 138] on span "[EMAIL_ADDRESS][DOMAIN_NAME]" at bounding box center [948, 146] width 84 height 17
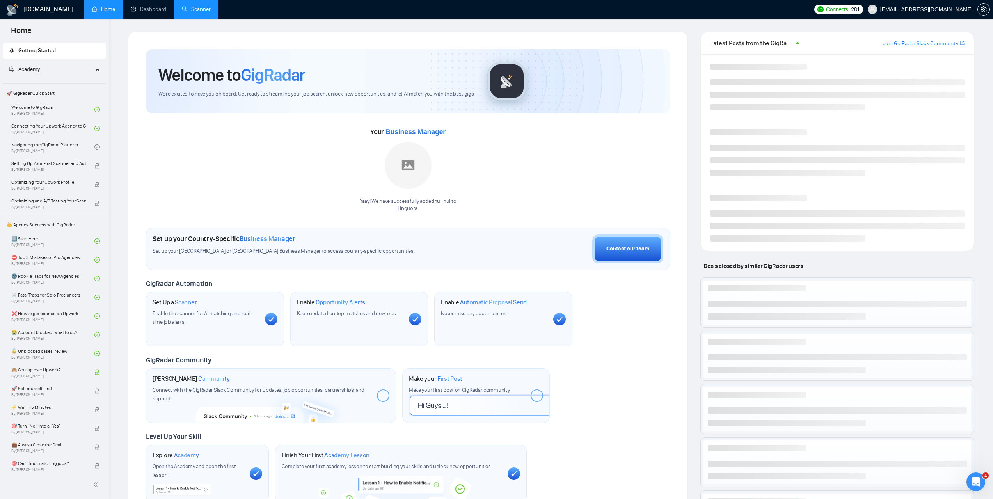
click at [224, 15] on ul "Home Dashboard Scanner" at bounding box center [445, 9] width 729 height 19
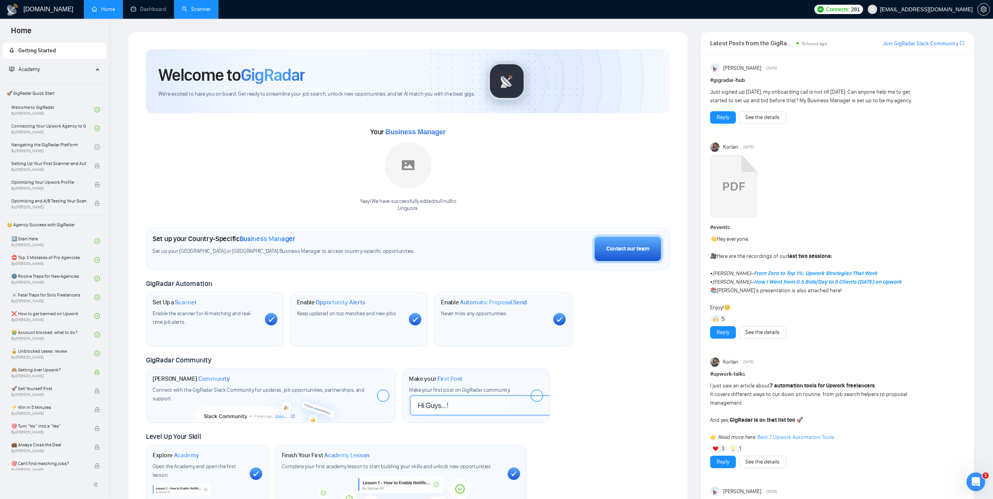
click at [203, 12] on link "Scanner" at bounding box center [196, 9] width 29 height 7
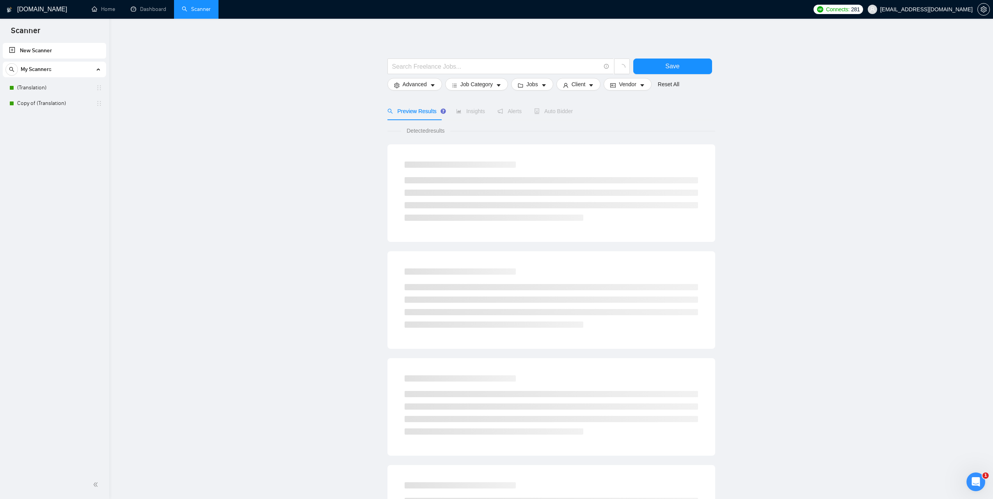
drag, startPoint x: 47, startPoint y: 88, endPoint x: 259, endPoint y: 131, distance: 215.8
click at [47, 88] on link "(Translation)" at bounding box center [54, 88] width 74 height 16
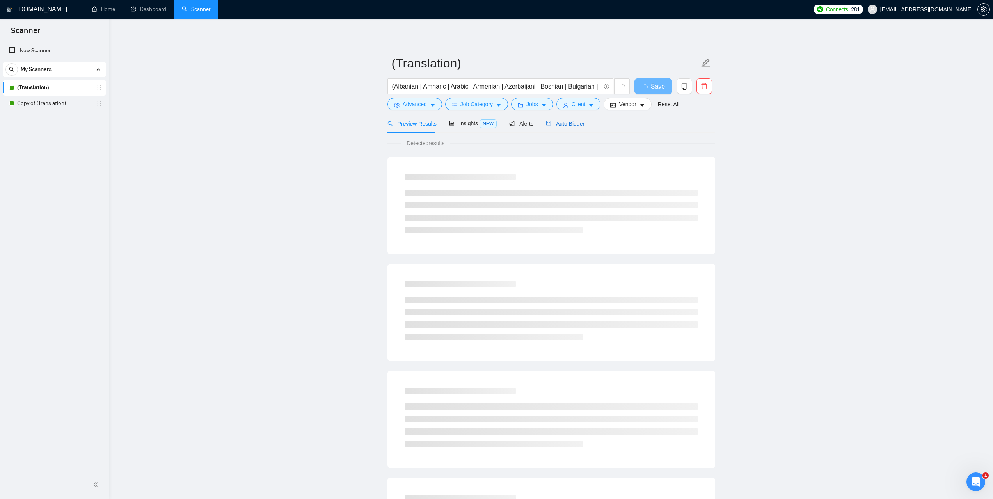
click at [572, 127] on div "Auto Bidder" at bounding box center [565, 123] width 39 height 9
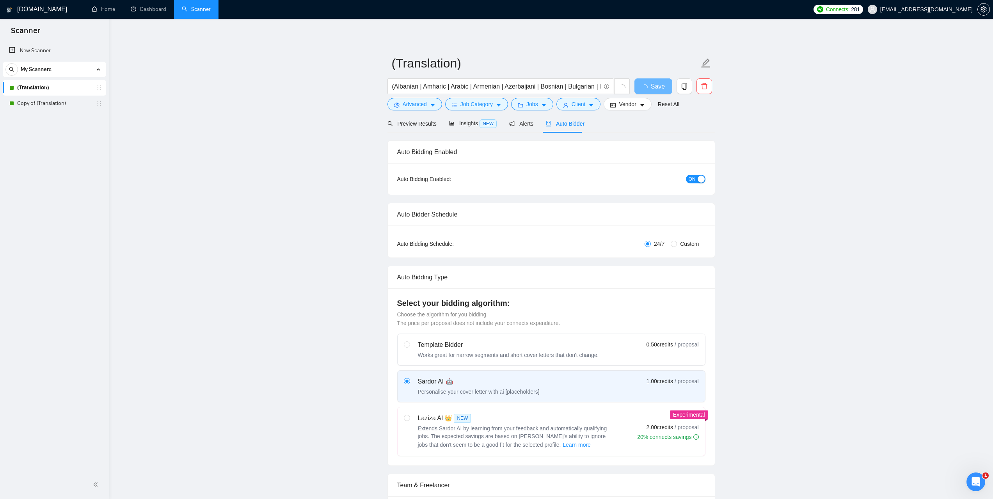
checkbox input "true"
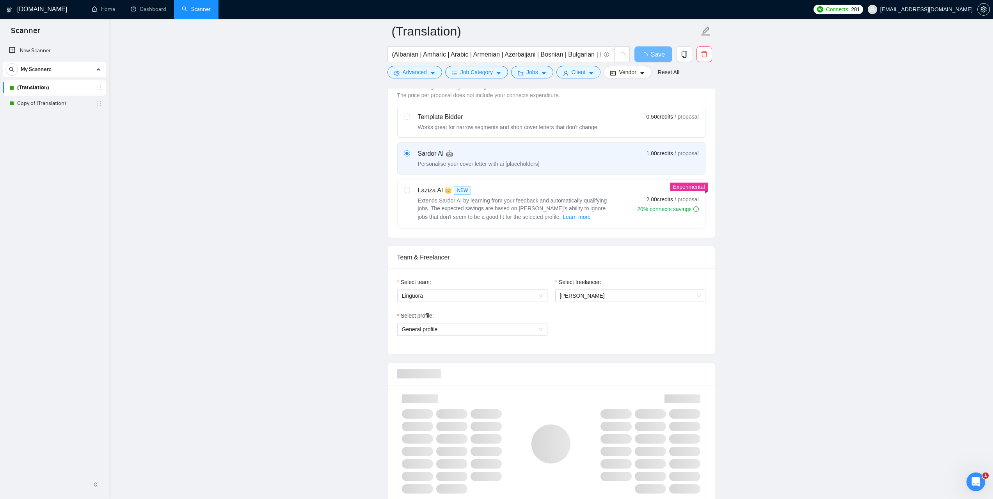
scroll to position [390, 0]
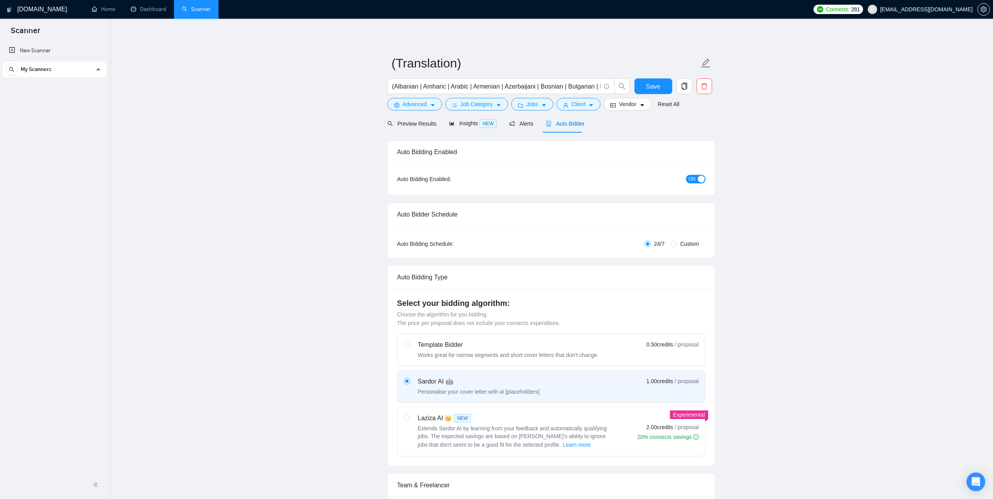
checkbox input "true"
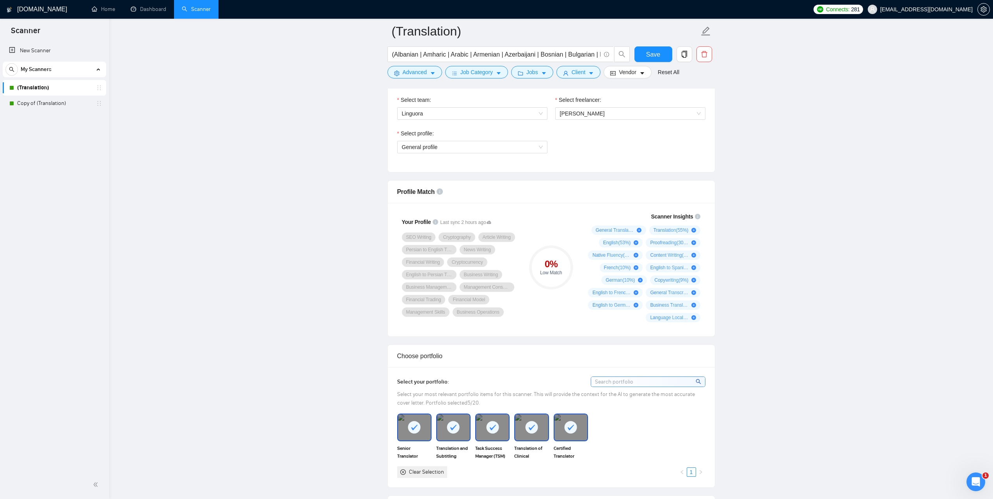
scroll to position [390, 0]
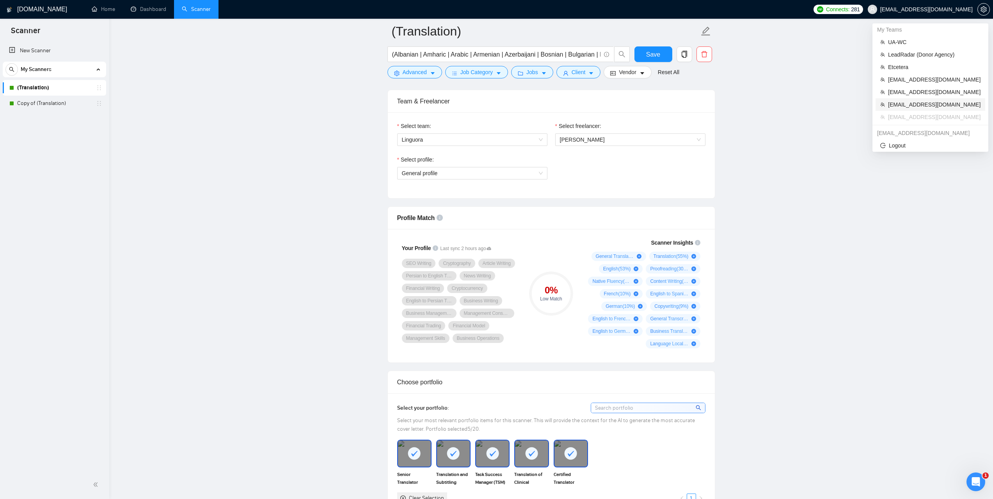
click at [913, 103] on span "[EMAIL_ADDRESS][DOMAIN_NAME]" at bounding box center [934, 104] width 92 height 9
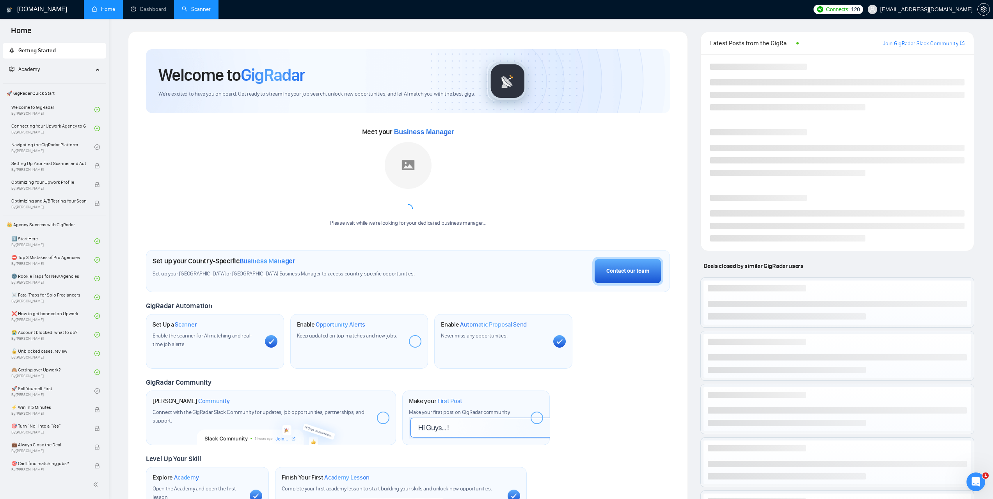
click at [208, 9] on link "Scanner" at bounding box center [196, 9] width 29 height 7
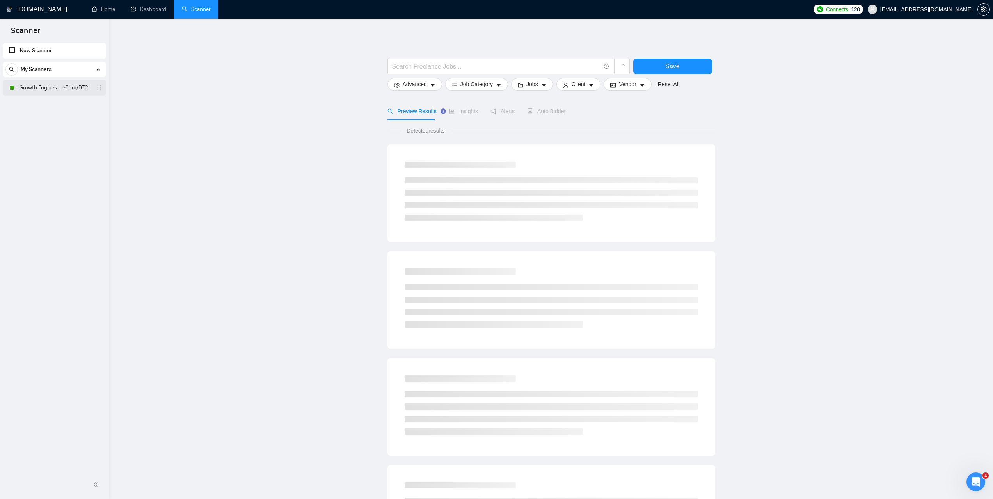
click at [46, 82] on link "I Growth Engines – eCom/DTC" at bounding box center [54, 88] width 74 height 16
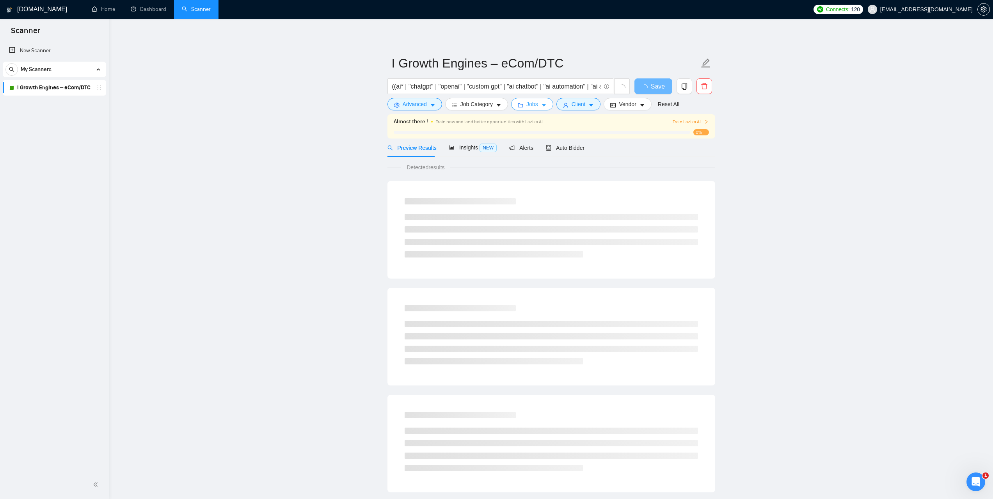
click at [533, 106] on span "Jobs" at bounding box center [532, 104] width 12 height 9
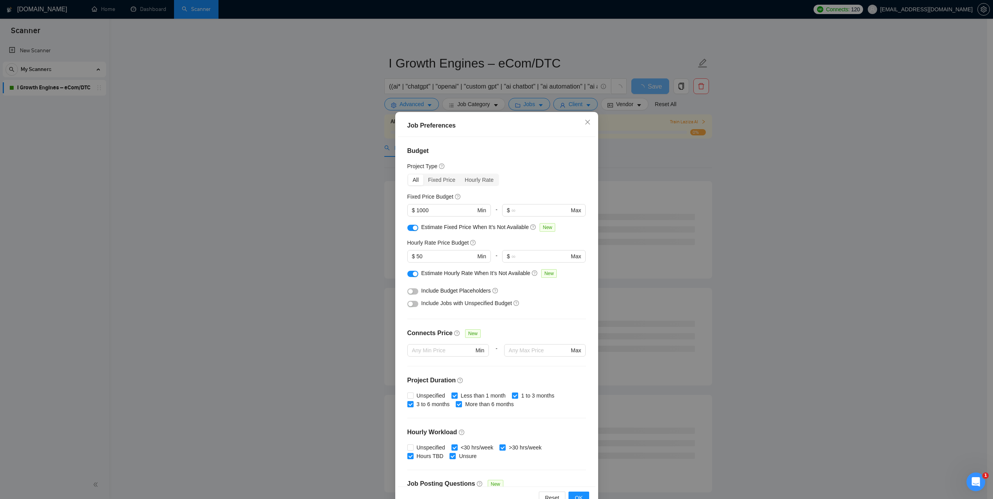
click at [836, 233] on div "Job Preferences Budget Project Type All Fixed Price Hourly Rate Fixed Price Bud…" at bounding box center [496, 249] width 993 height 499
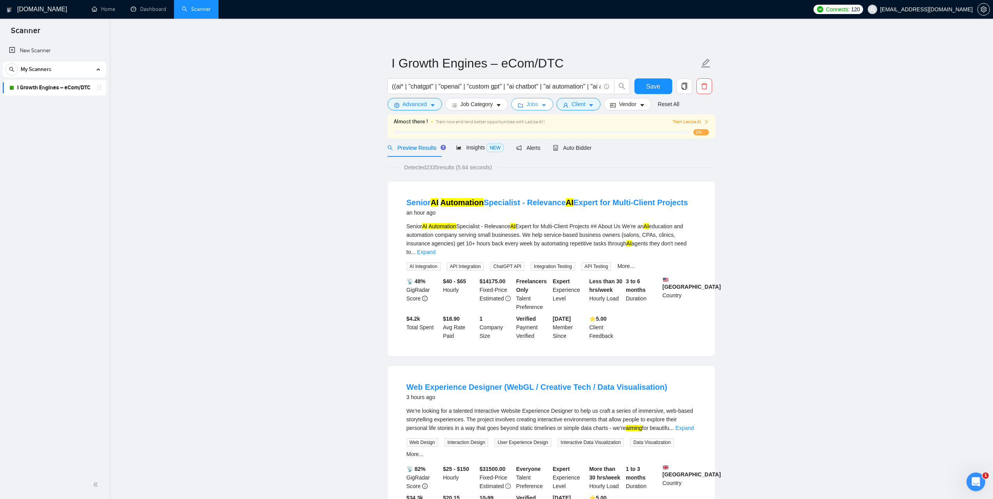
click at [531, 101] on span "Jobs" at bounding box center [532, 104] width 12 height 9
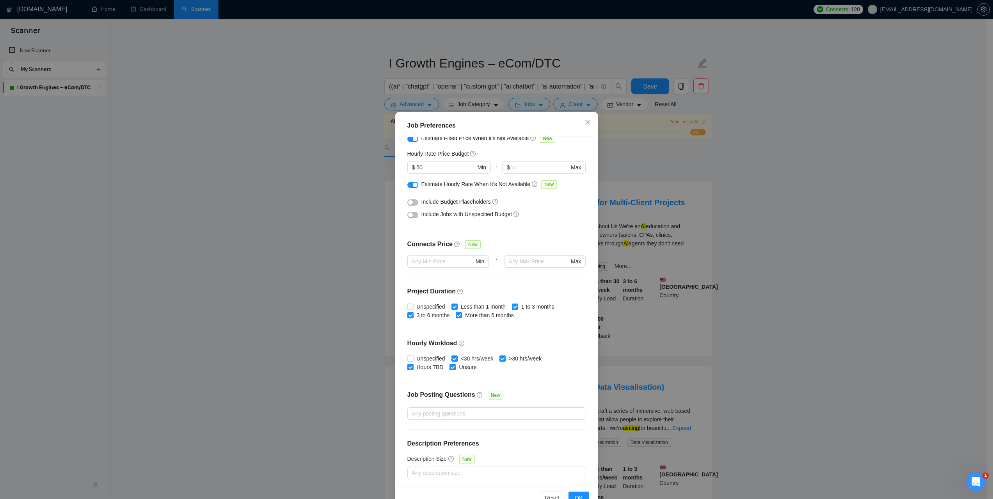
scroll to position [90, 0]
click at [790, 314] on div "Job Preferences Budget Project Type All Fixed Price Hourly Rate Fixed Price Bud…" at bounding box center [496, 249] width 993 height 499
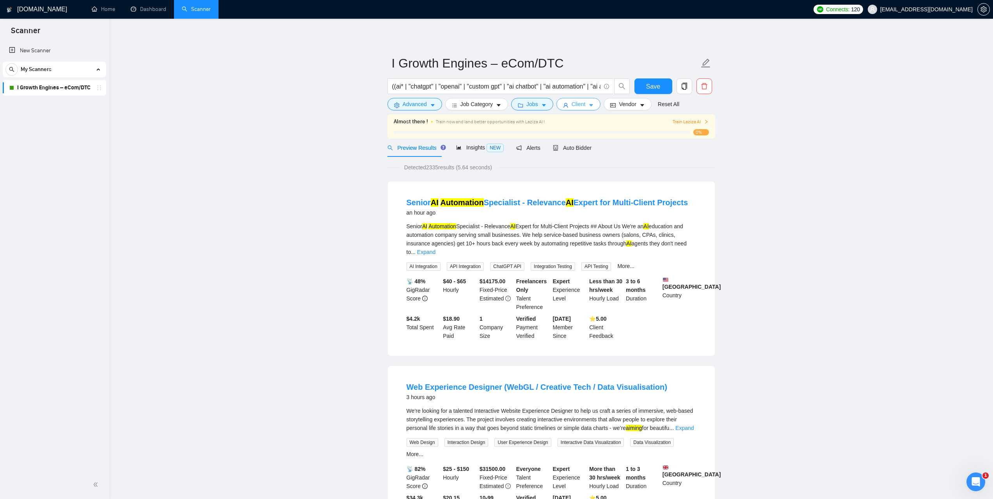
click at [585, 108] on button "Client" at bounding box center [578, 104] width 44 height 12
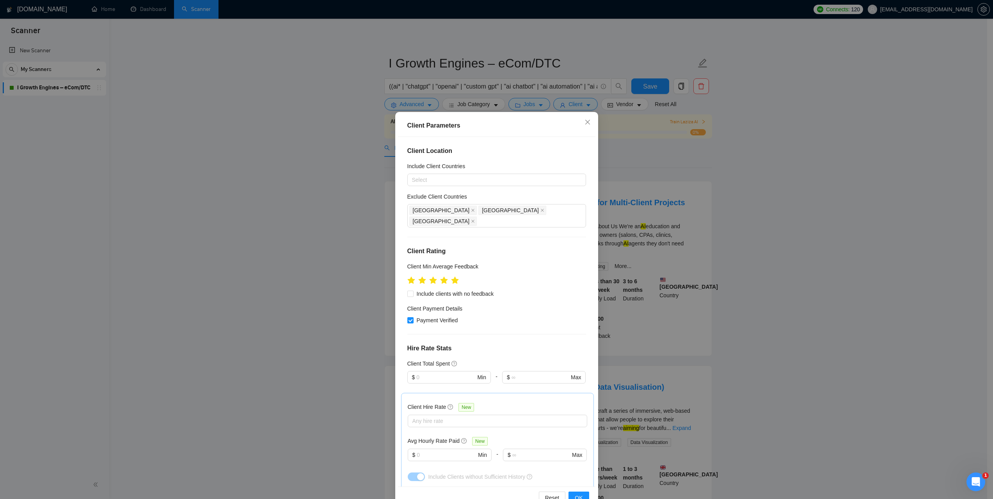
click at [764, 230] on div "Client Parameters Client Location Include Client Countries Select Exclude Clien…" at bounding box center [496, 249] width 993 height 499
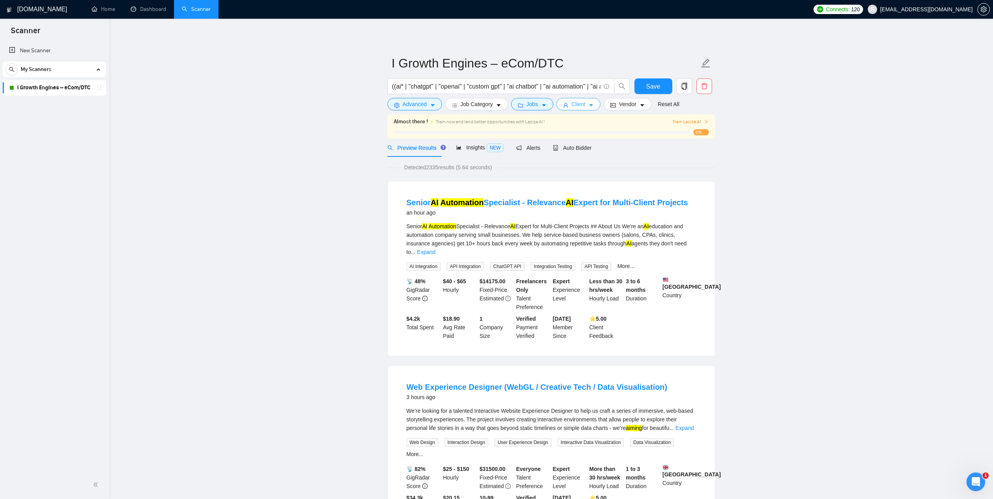
click at [583, 104] on button "Client" at bounding box center [578, 104] width 44 height 12
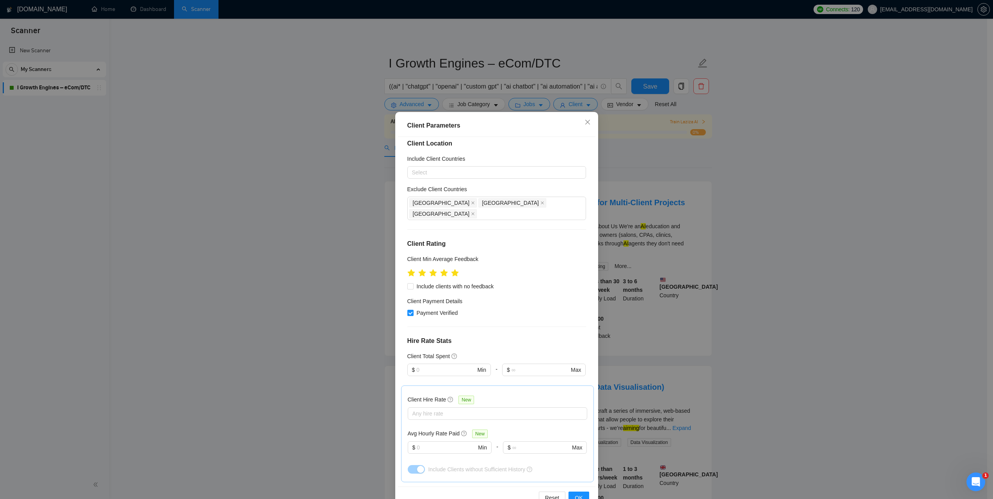
scroll to position [0, 0]
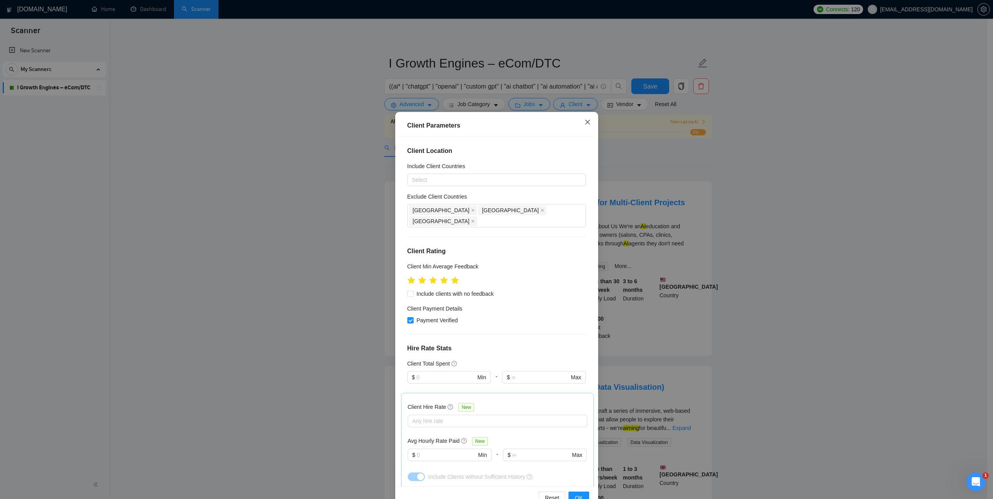
click at [584, 124] on icon "close" at bounding box center [587, 122] width 6 height 6
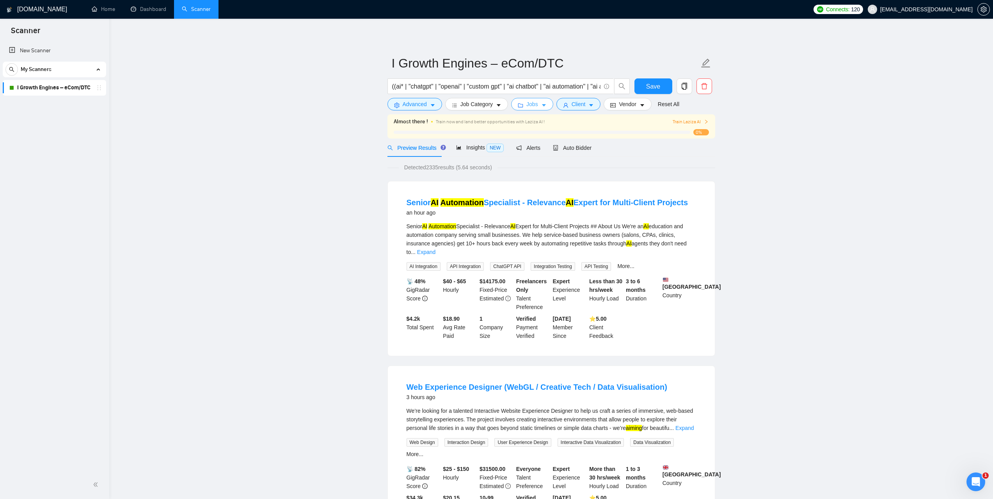
click at [541, 107] on icon "caret-down" at bounding box center [543, 105] width 5 height 5
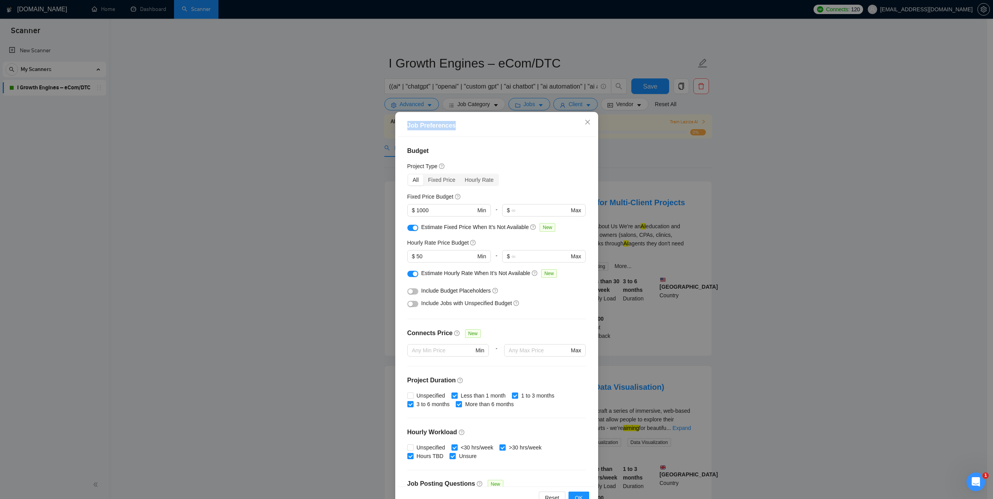
drag, startPoint x: 454, startPoint y: 126, endPoint x: 404, endPoint y: 126, distance: 50.3
click at [404, 126] on div "Job Preferences" at bounding box center [496, 126] width 197 height 22
copy div "Job Preferences"
drag, startPoint x: 419, startPoint y: 227, endPoint x: 524, endPoint y: 231, distance: 105.8
click at [524, 231] on div "Estimate Fixed Price When It’s Not Available New" at bounding box center [499, 227] width 156 height 9
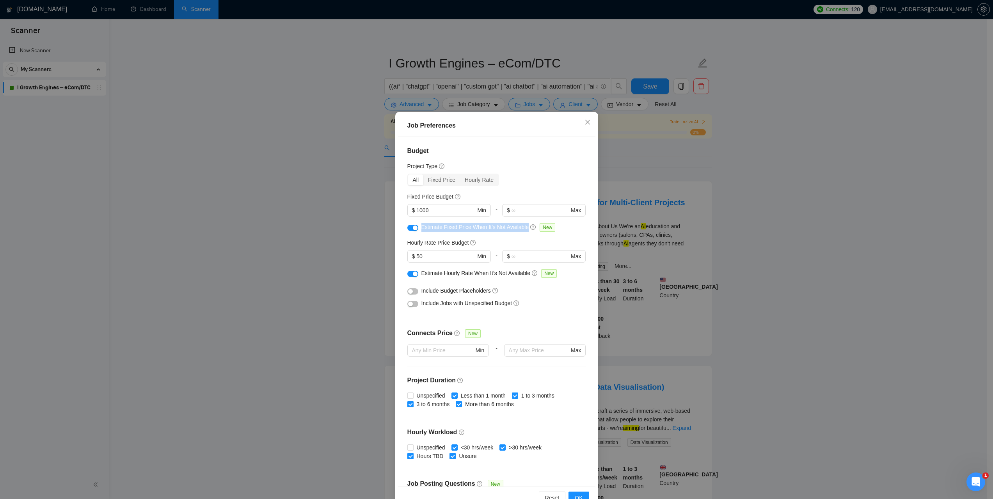
copy span "Estimate Fixed Price When It’s Not Available"
drag, startPoint x: 419, startPoint y: 274, endPoint x: 525, endPoint y: 272, distance: 106.5
click at [525, 272] on span "Estimate Hourly Rate When It’s Not Available" at bounding box center [475, 273] width 109 height 6
copy span "Estimate Hourly Rate When It’s Not Available"
click at [584, 124] on icon "close" at bounding box center [587, 122] width 6 height 6
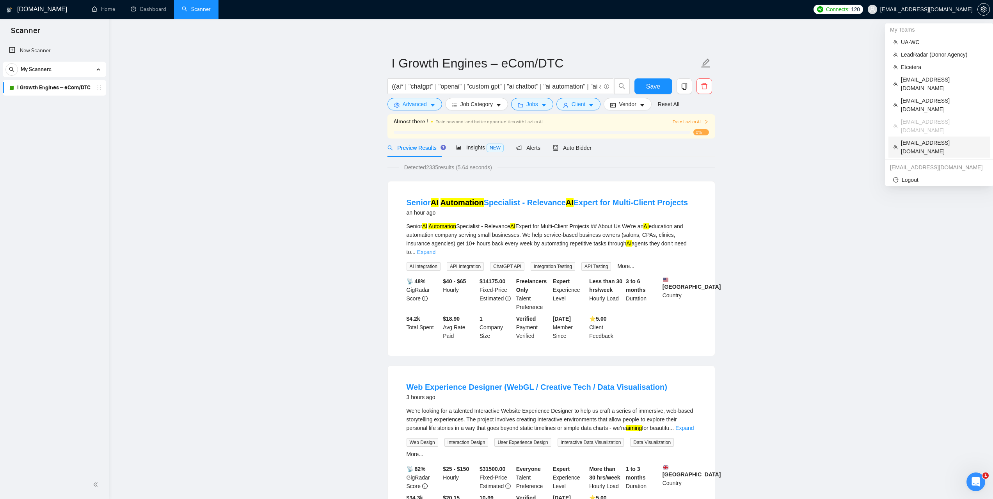
click at [910, 138] on span "[EMAIL_ADDRESS][DOMAIN_NAME]" at bounding box center [943, 146] width 84 height 17
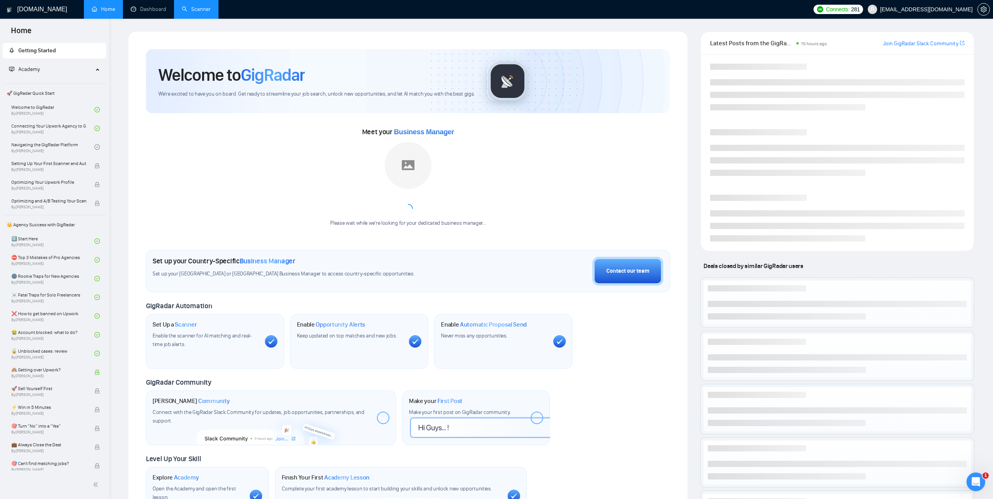
click at [203, 8] on link "Scanner" at bounding box center [196, 9] width 29 height 7
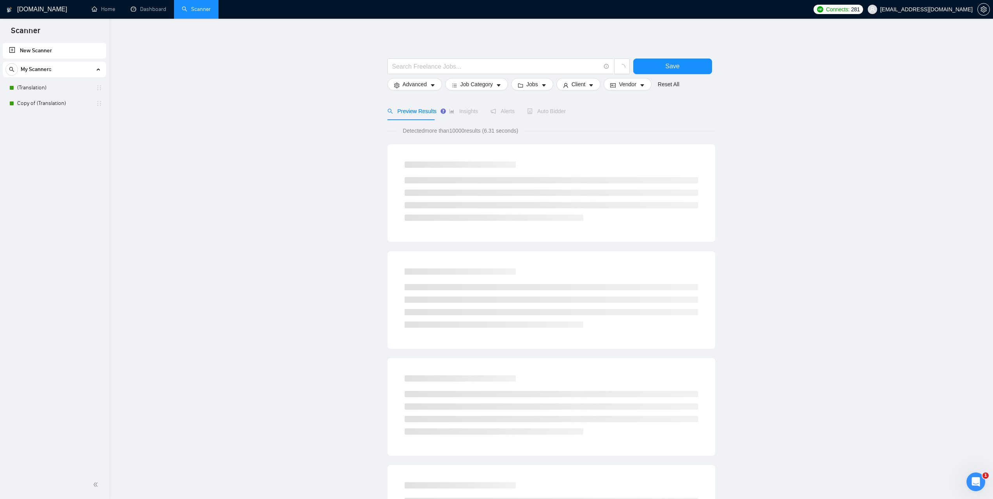
click at [37, 90] on link "(Translation)" at bounding box center [54, 88] width 74 height 16
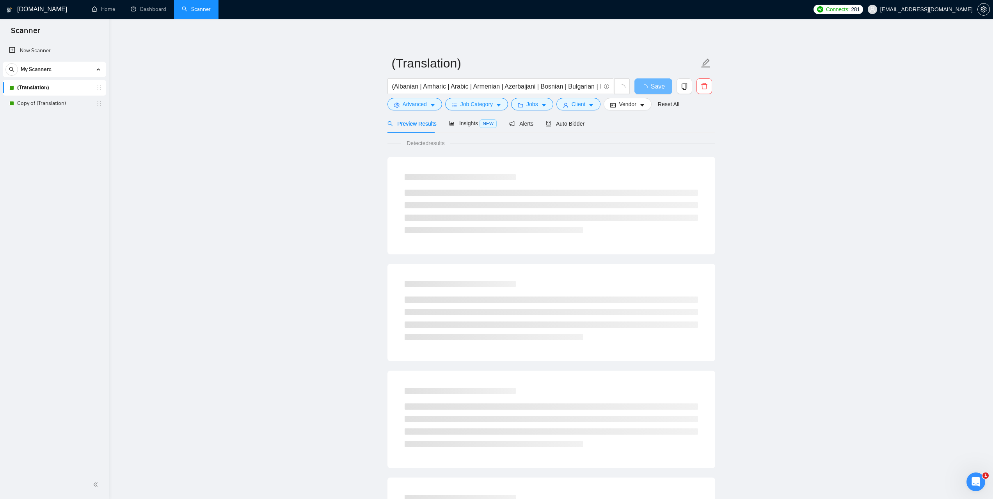
click at [572, 128] on div "Auto Bidder" at bounding box center [565, 123] width 39 height 18
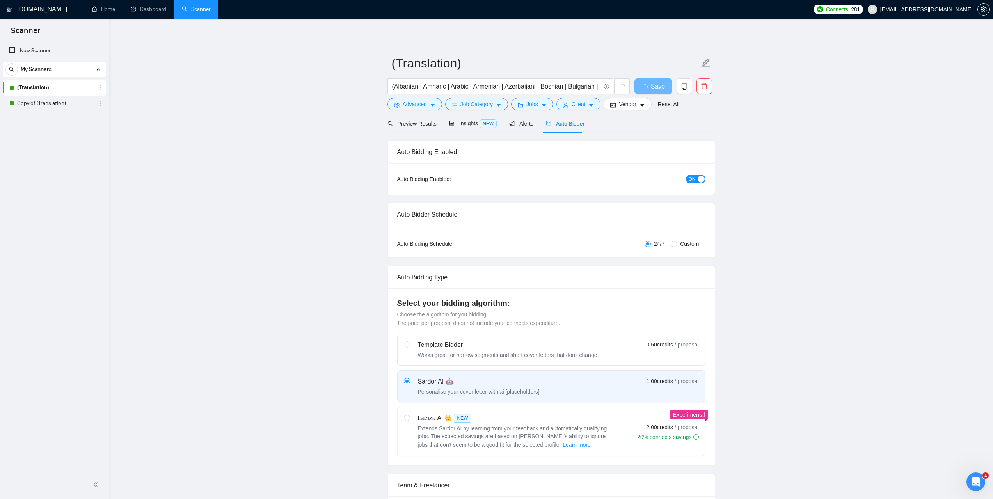
checkbox input "true"
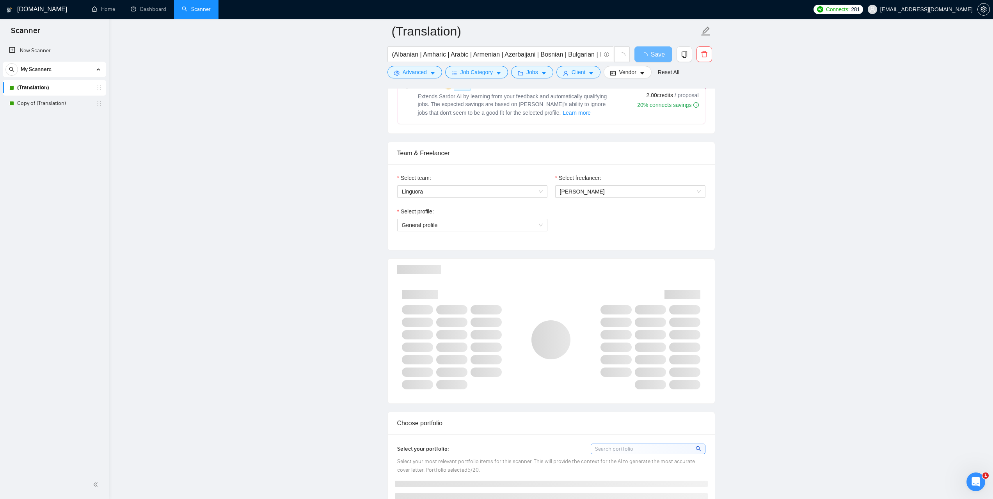
scroll to position [351, 0]
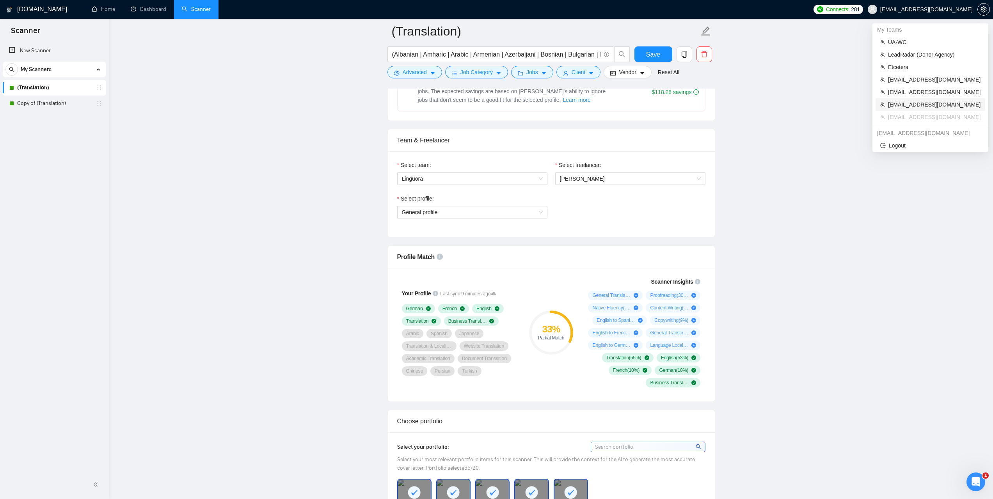
click at [905, 108] on span "[EMAIL_ADDRESS][DOMAIN_NAME]" at bounding box center [934, 104] width 92 height 9
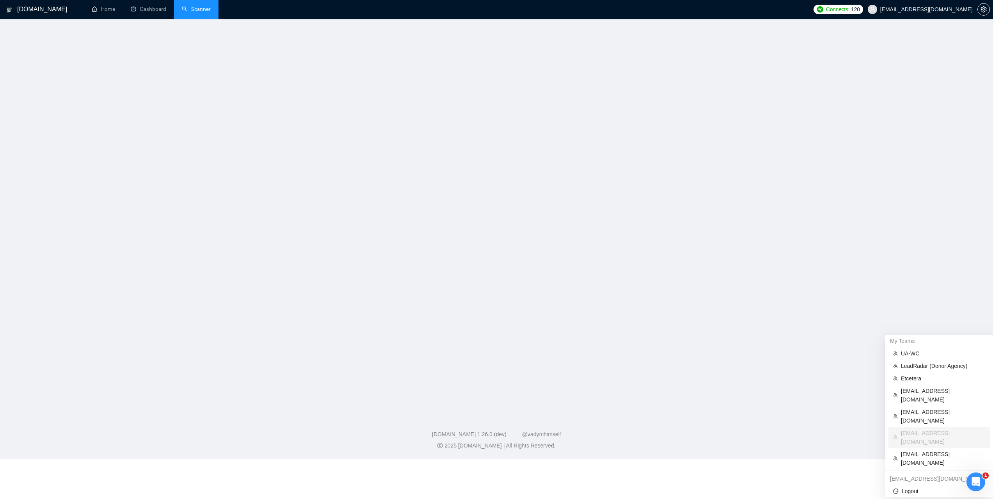
scroll to position [5, 0]
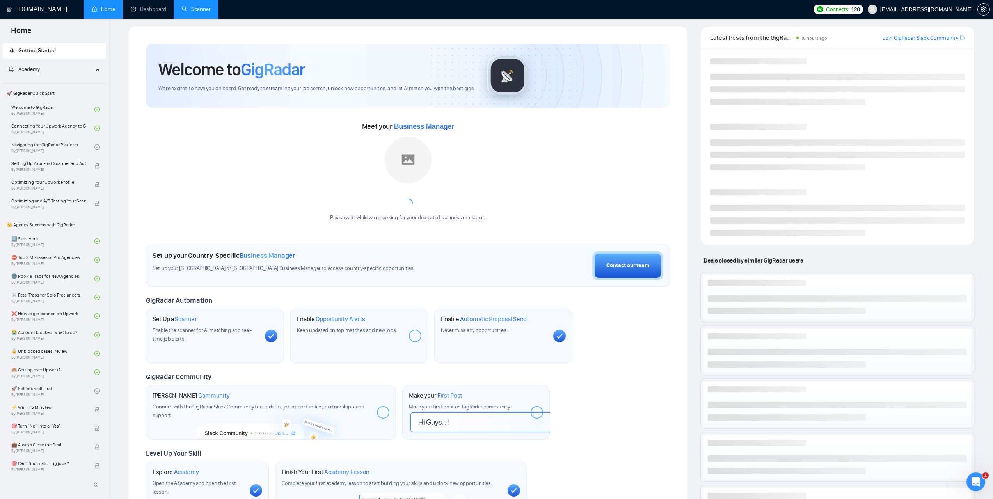
click at [211, 9] on link "Scanner" at bounding box center [196, 9] width 29 height 7
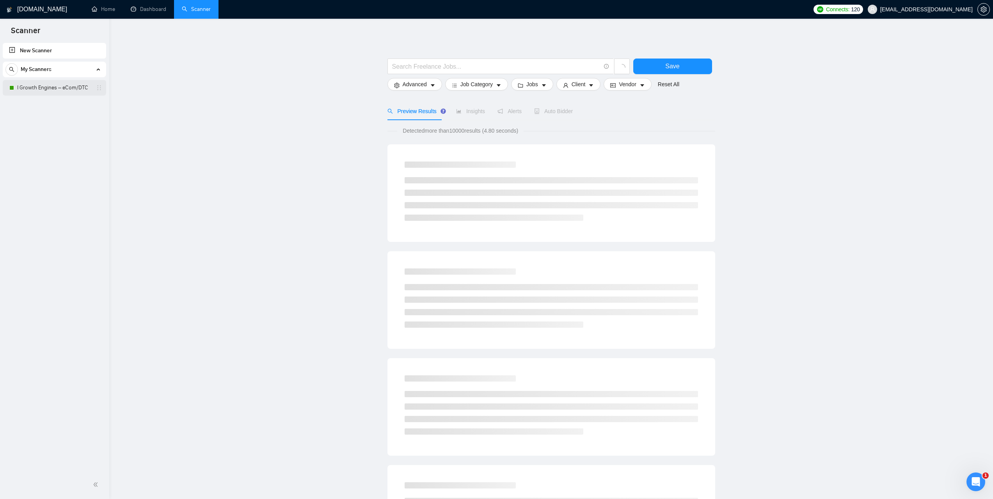
click at [41, 87] on link "I Growth Engines – eCom/DTC" at bounding box center [54, 88] width 74 height 16
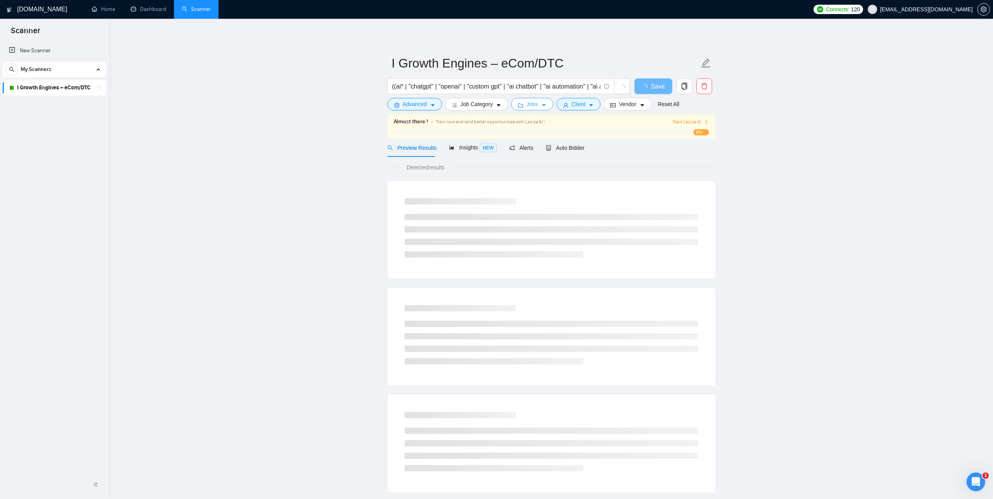
drag, startPoint x: 531, startPoint y: 102, endPoint x: 538, endPoint y: 107, distance: 8.4
click at [531, 102] on span "Jobs" at bounding box center [532, 104] width 12 height 9
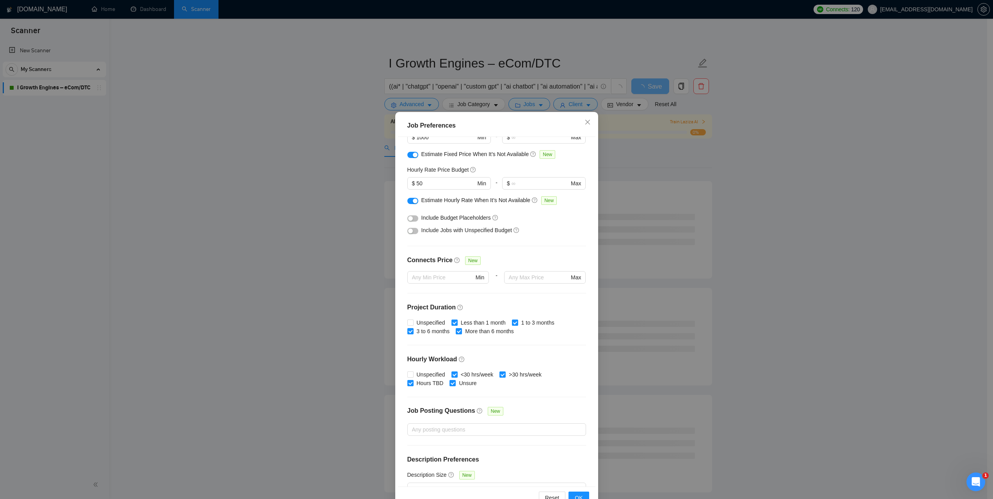
scroll to position [90, 0]
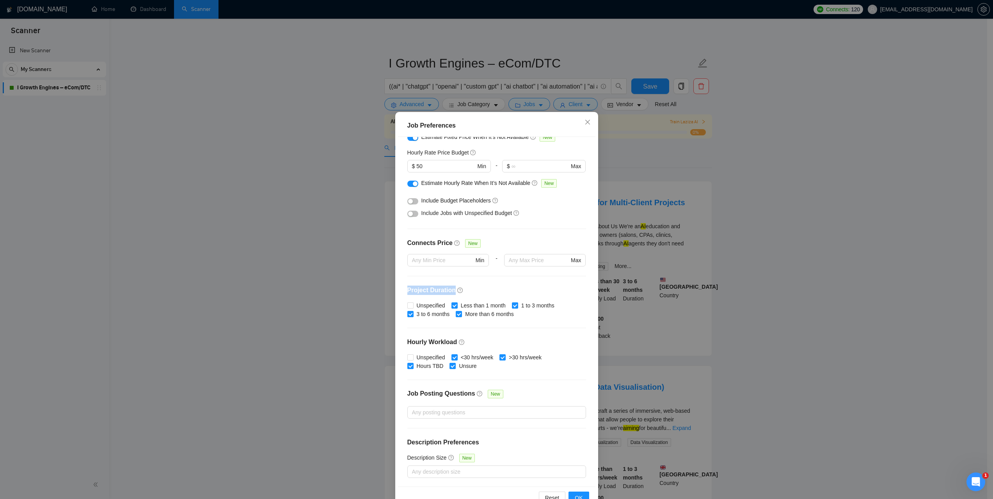
drag, startPoint x: 405, startPoint y: 289, endPoint x: 449, endPoint y: 294, distance: 44.8
click at [449, 294] on h4 "Project Duration" at bounding box center [496, 290] width 179 height 9
copy h4 "Project Duration"
drag, startPoint x: 403, startPoint y: 342, endPoint x: 450, endPoint y: 344, distance: 47.2
click at [450, 344] on div "Budget Project Type All Fixed Price Hourly Rate Fixed Price Budget $ 1000 Min -…" at bounding box center [496, 311] width 197 height 349
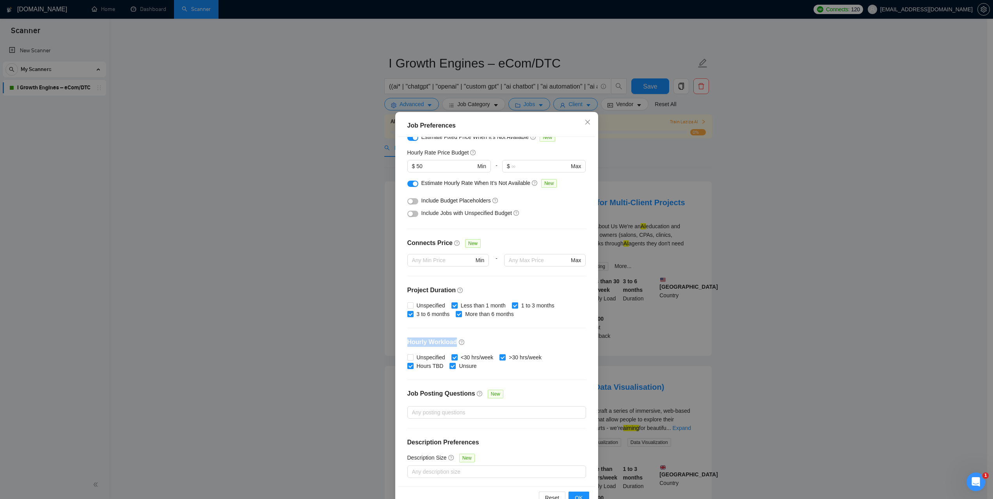
copy h4 "Hourly Workload"
drag, startPoint x: 441, startPoint y: 305, endPoint x: 415, endPoint y: 305, distance: 26.5
click at [415, 305] on span "Unspecified" at bounding box center [430, 305] width 35 height 9
copy span "Unspecified"
click at [527, 295] on h4 "Project Duration" at bounding box center [496, 290] width 179 height 9
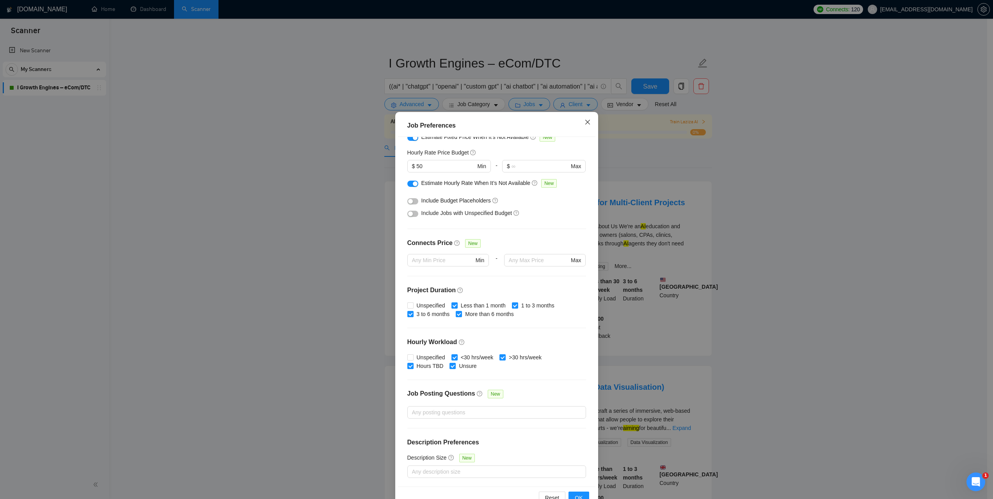
click at [592, 122] on span "Close" at bounding box center [587, 122] width 21 height 21
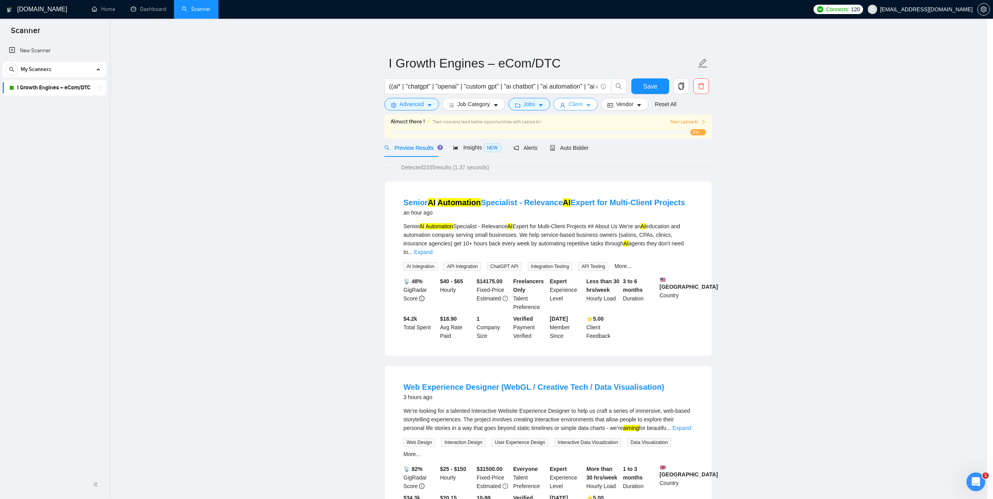
click at [582, 108] on span "Client" at bounding box center [575, 104] width 14 height 9
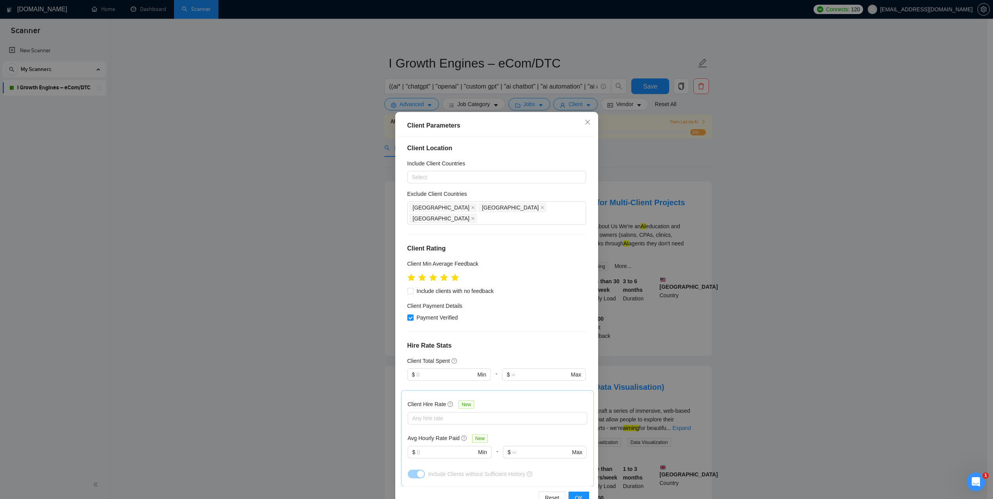
scroll to position [0, 0]
click at [847, 277] on div "Client Parameters Client Location Include Client Countries Select Exclude Clien…" at bounding box center [496, 249] width 993 height 499
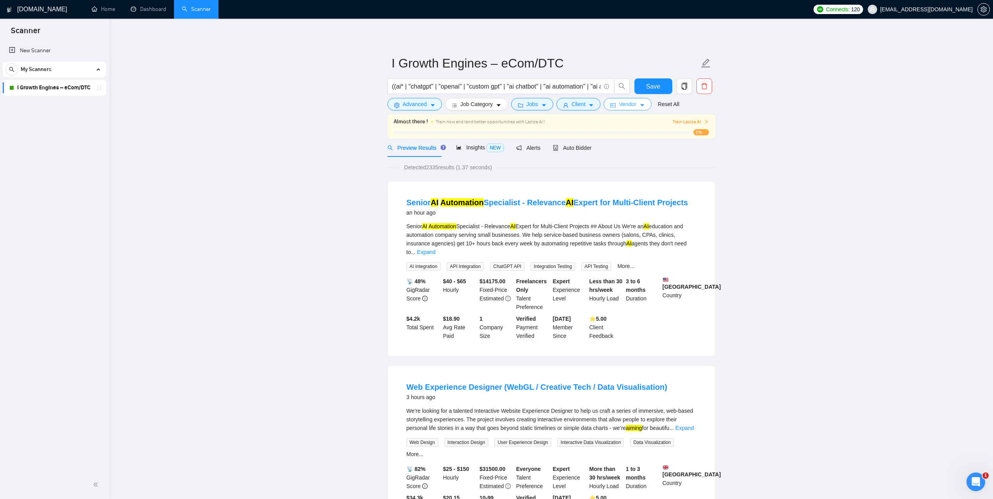
click at [627, 103] on span "Vendor" at bounding box center [627, 104] width 17 height 9
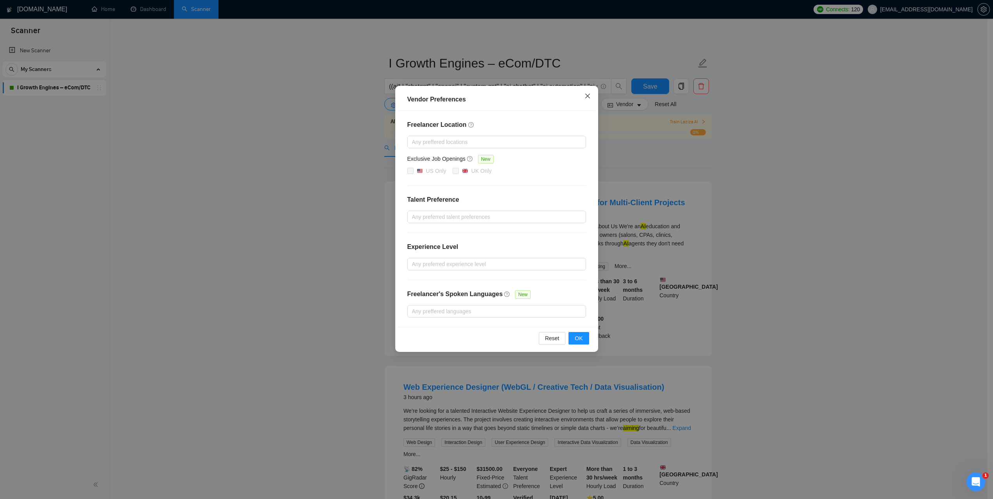
click at [588, 96] on icon "close" at bounding box center [587, 96] width 6 height 6
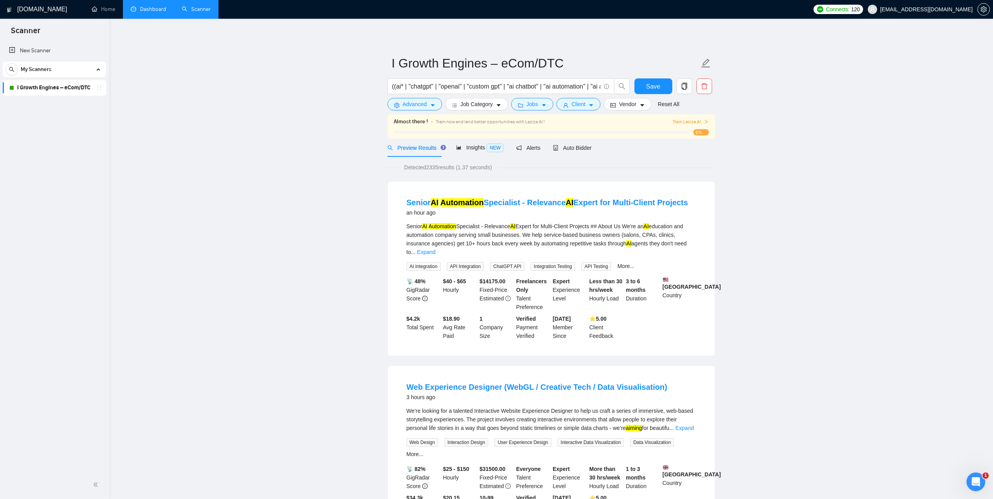
click at [160, 11] on link "Dashboard" at bounding box center [148, 9] width 35 height 7
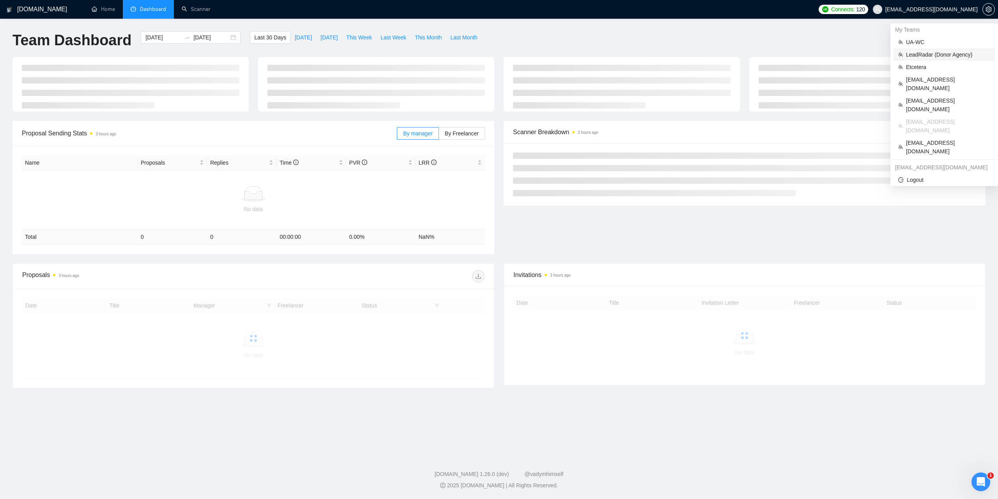
click at [921, 55] on span "LeadRadar (Donor Agency)" at bounding box center [948, 54] width 84 height 9
